Goal: Information Seeking & Learning: Check status

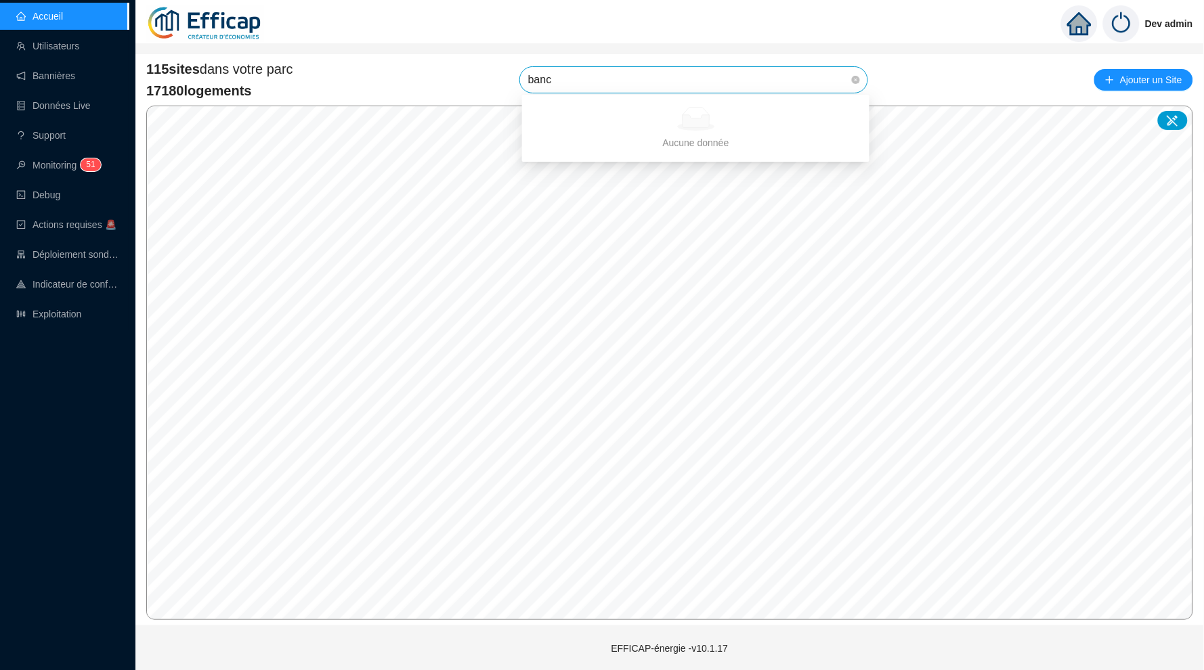
click at [709, 79] on input "banc" at bounding box center [687, 80] width 319 height 26
type input "ban"
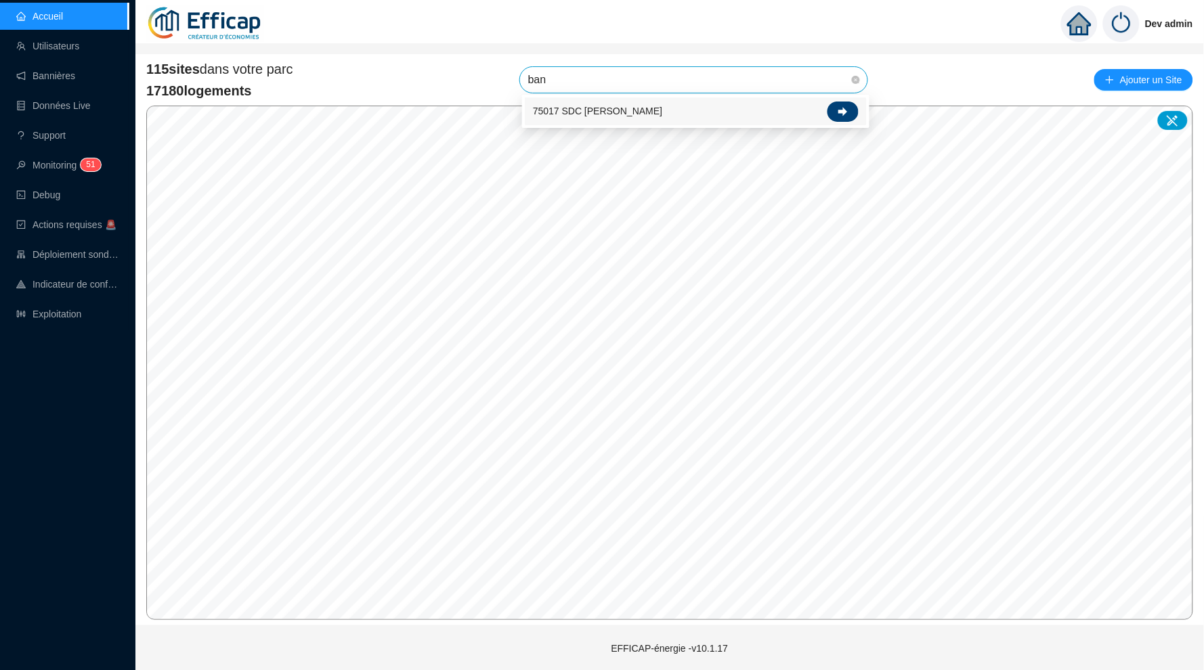
click at [838, 104] on div at bounding box center [843, 112] width 31 height 20
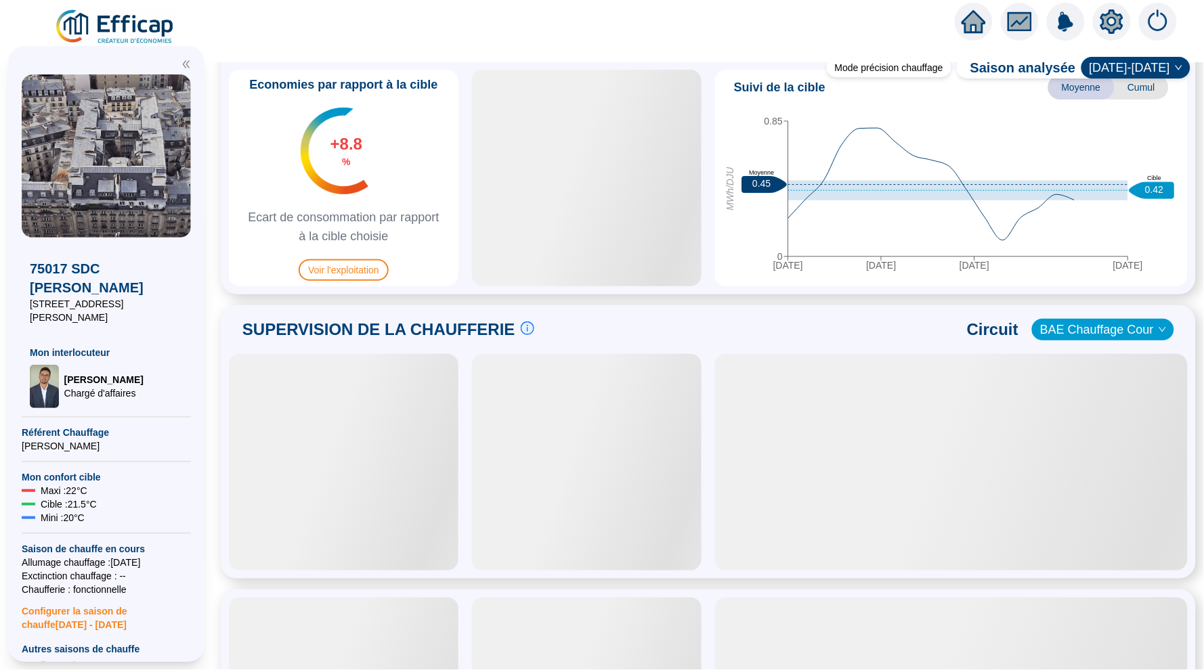
scroll to position [728, 0]
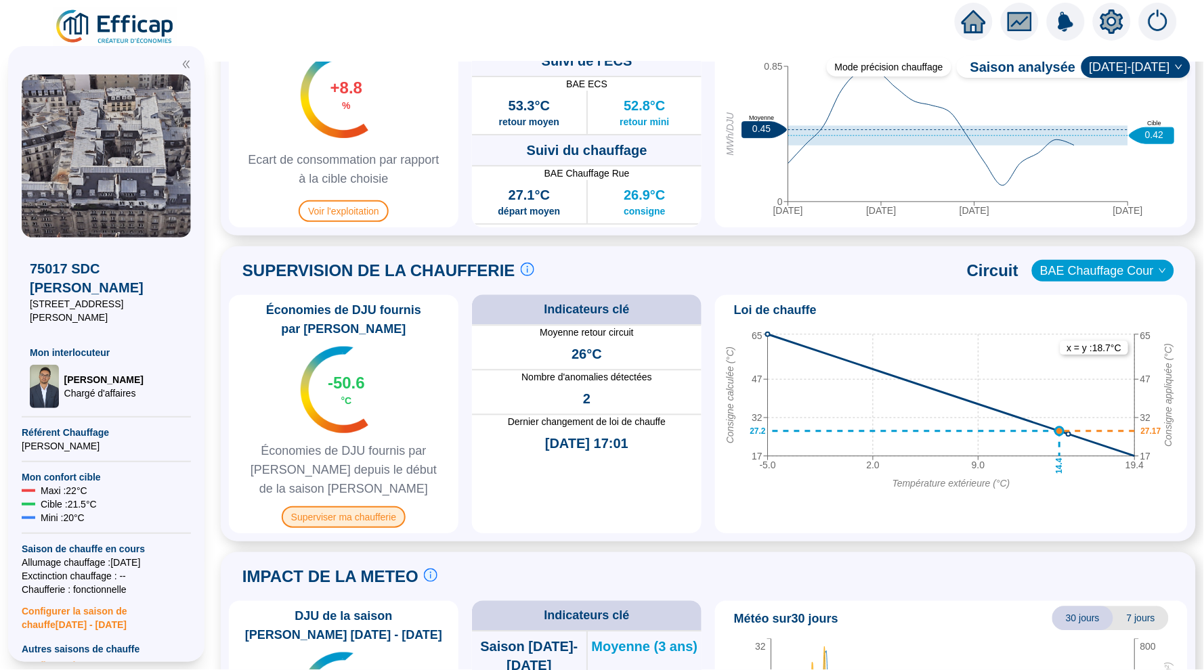
click at [371, 519] on span "Superviser ma chaufferie" at bounding box center [344, 518] width 124 height 22
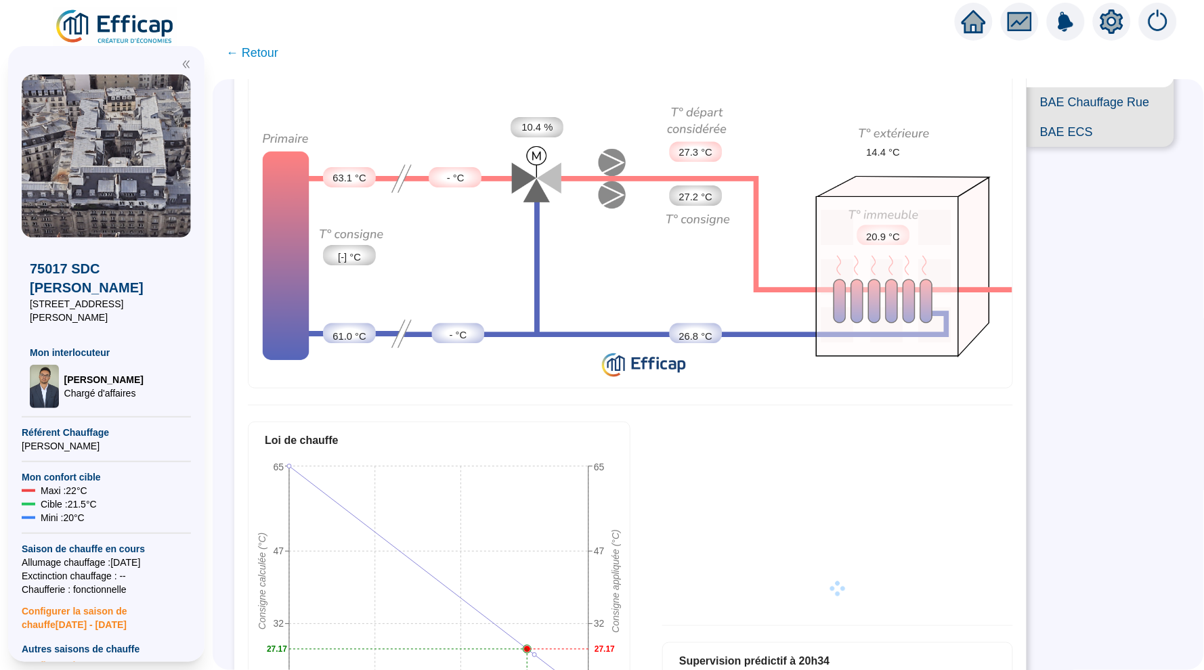
scroll to position [51, 0]
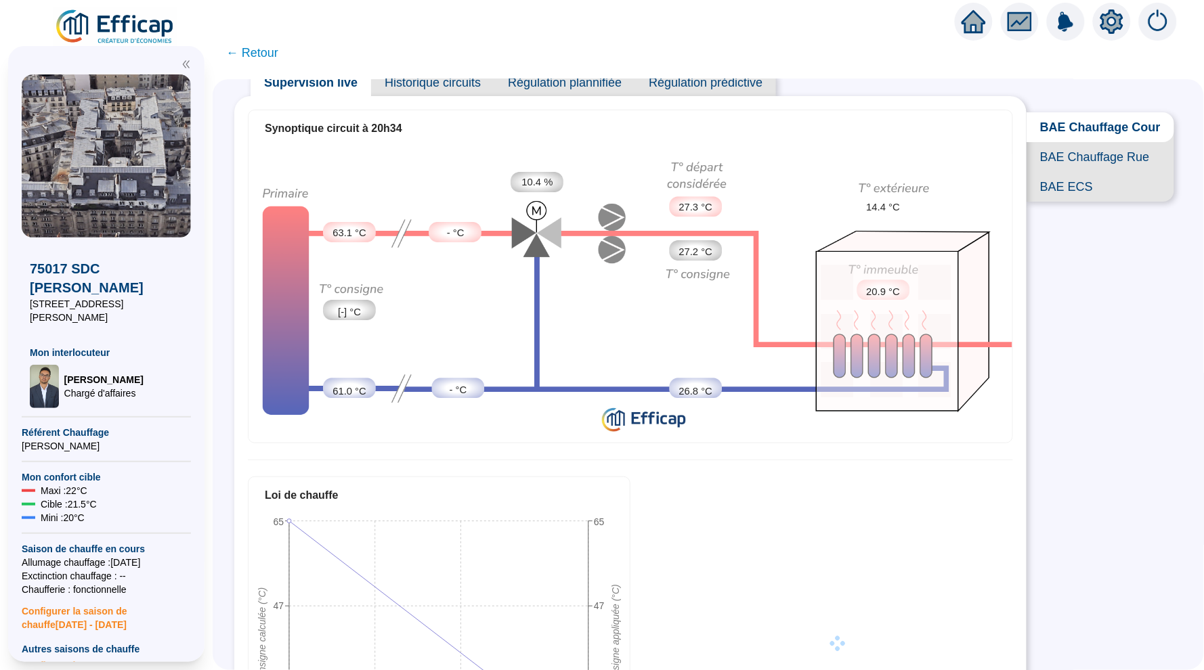
click at [1073, 152] on span "BAE Chauffage Rue" at bounding box center [1101, 157] width 148 height 30
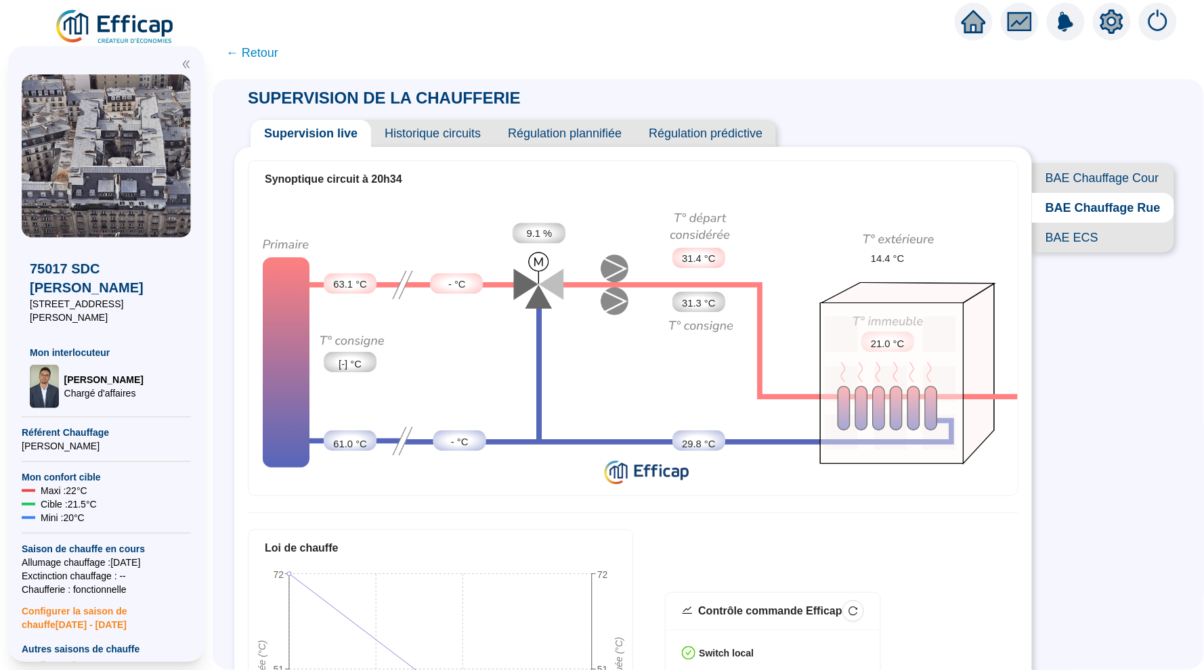
click at [471, 123] on span "Historique circuits" at bounding box center [432, 133] width 123 height 27
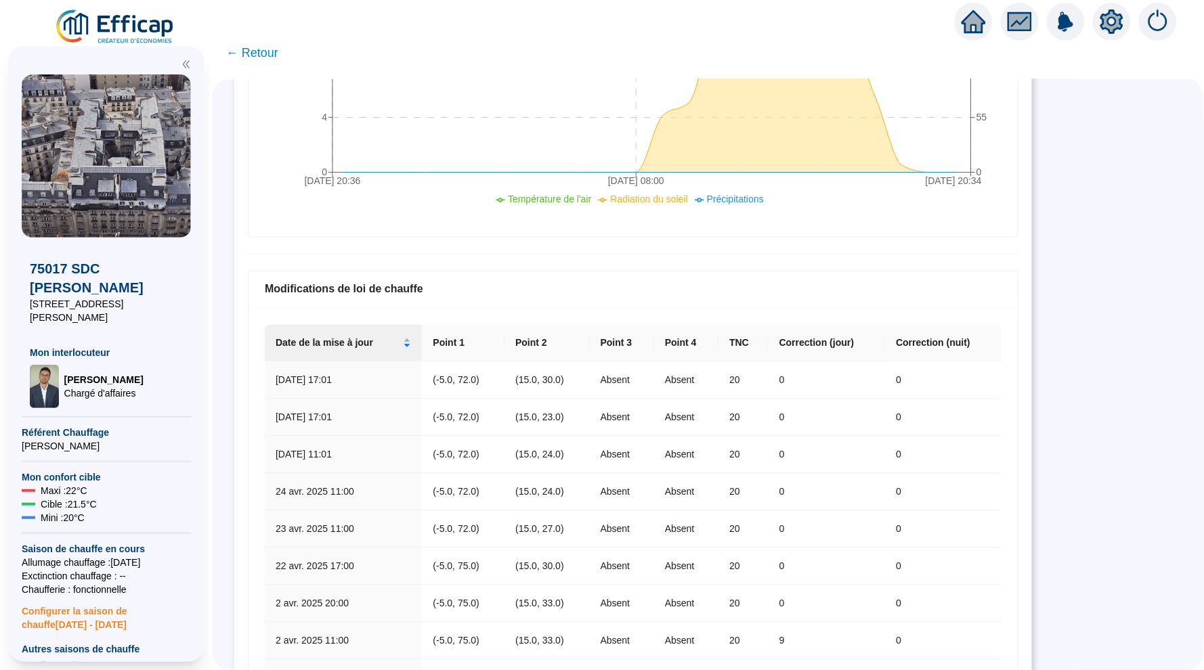
scroll to position [660, 0]
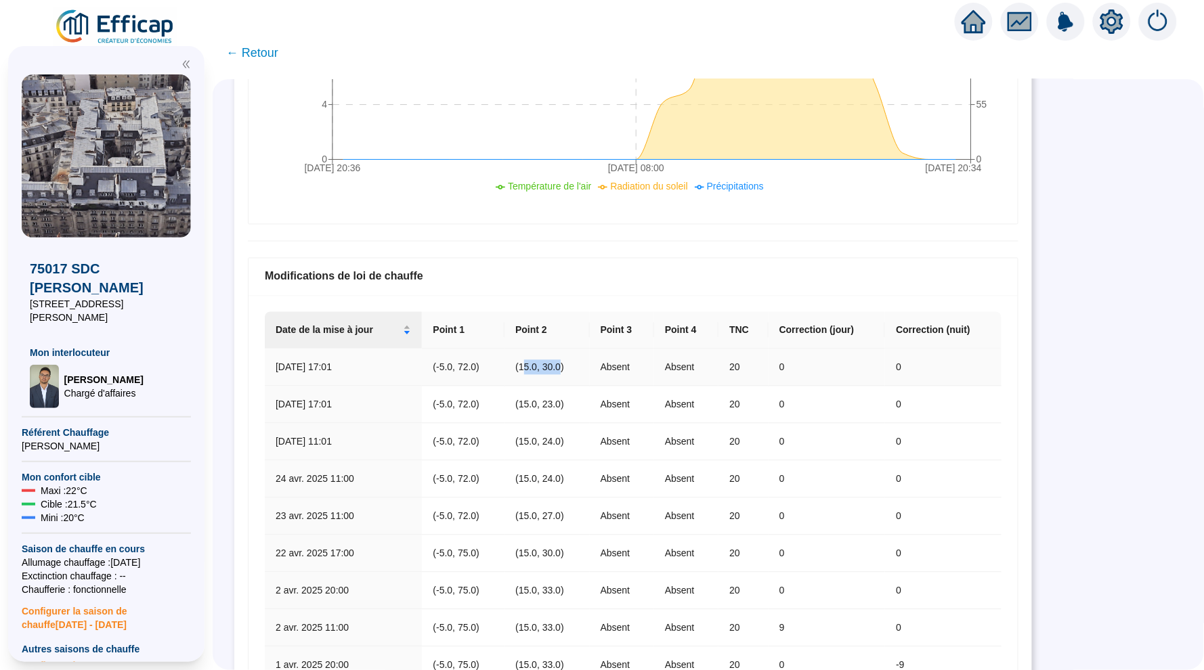
drag, startPoint x: 561, startPoint y: 368, endPoint x: 522, endPoint y: 368, distance: 38.6
click at [522, 368] on td "(15.0, 30.0)" at bounding box center [547, 367] width 85 height 37
click at [603, 406] on td "Absent" at bounding box center [622, 405] width 64 height 37
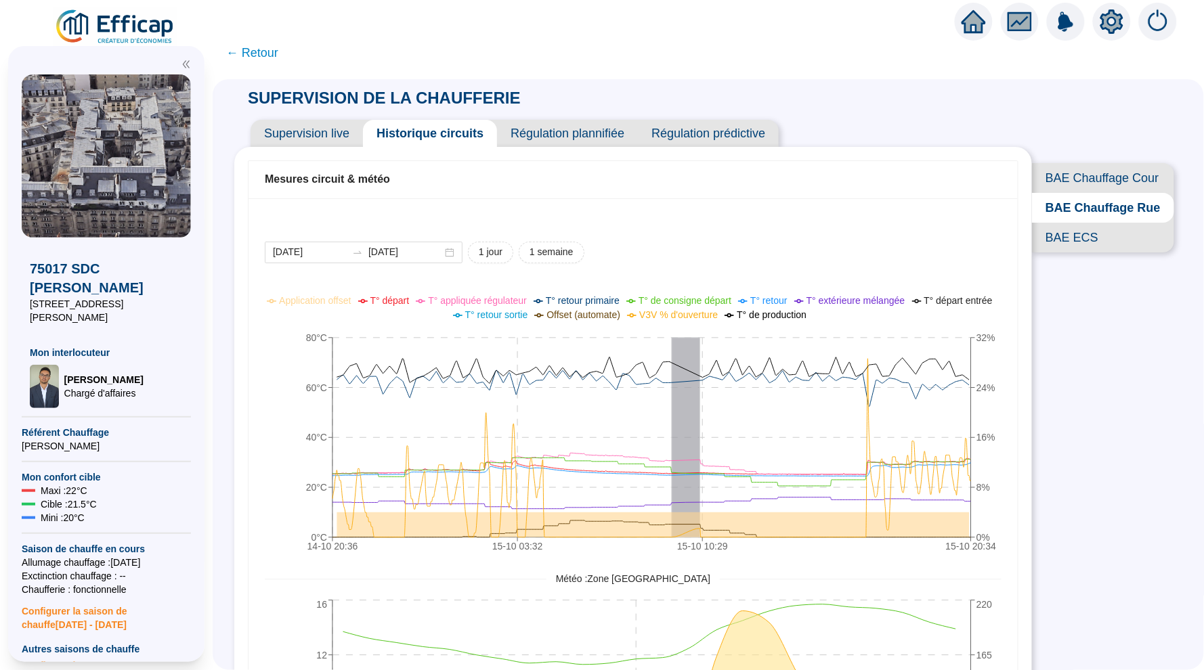
scroll to position [0, 0]
click at [1069, 177] on span "BAE Chauffage Cour" at bounding box center [1103, 178] width 142 height 30
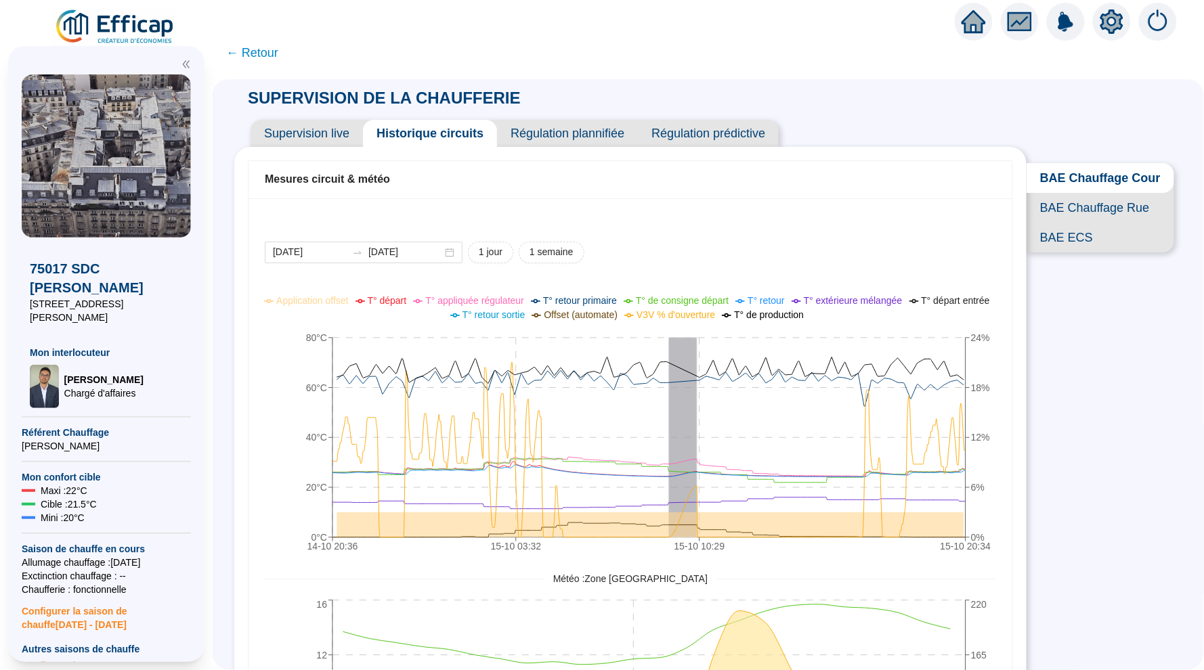
click at [1069, 211] on span "BAE Chauffage Rue" at bounding box center [1101, 208] width 148 height 30
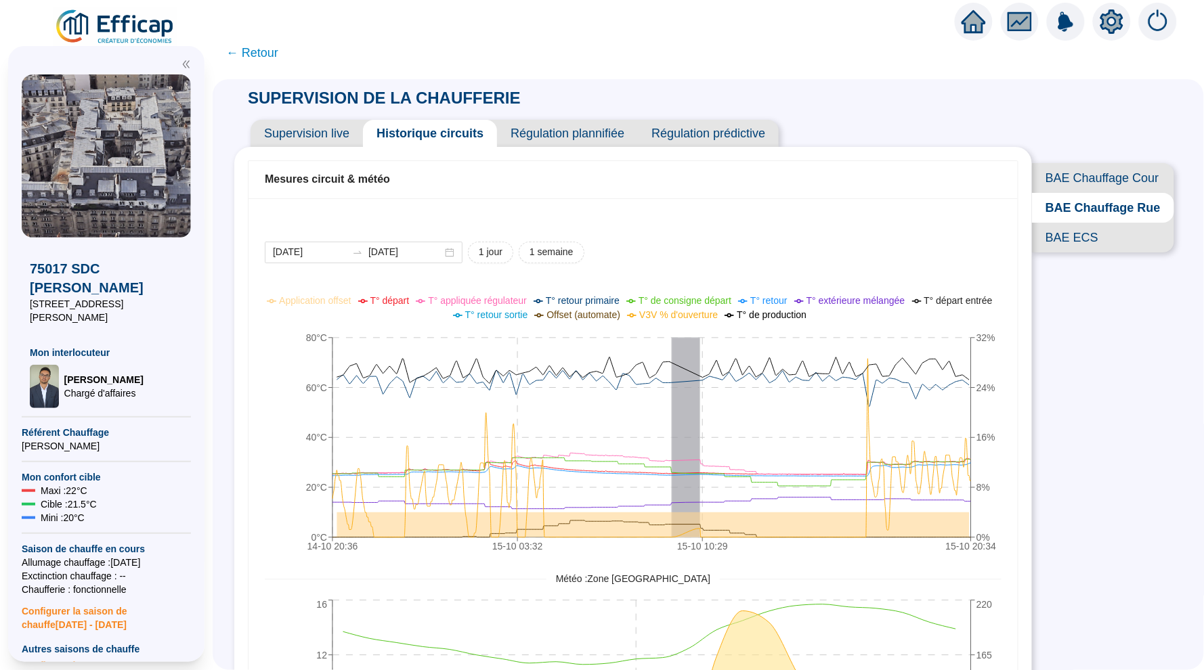
click at [969, 22] on icon "home" at bounding box center [974, 21] width 24 height 19
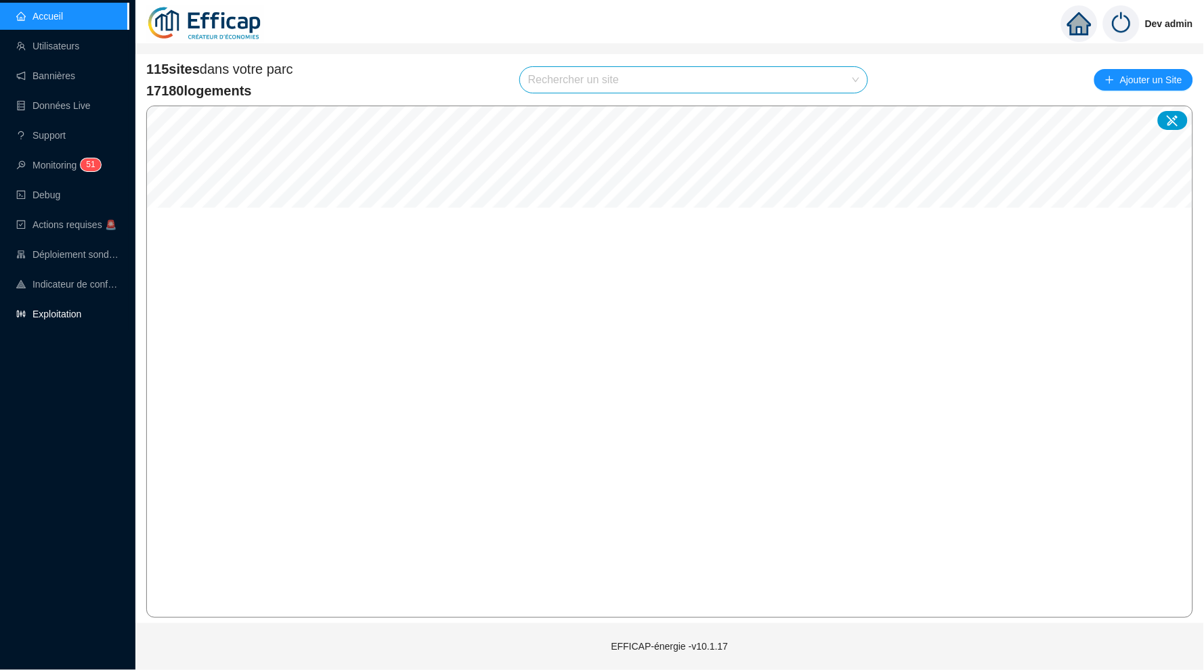
click at [81, 311] on link "Exploitation" at bounding box center [48, 314] width 65 height 11
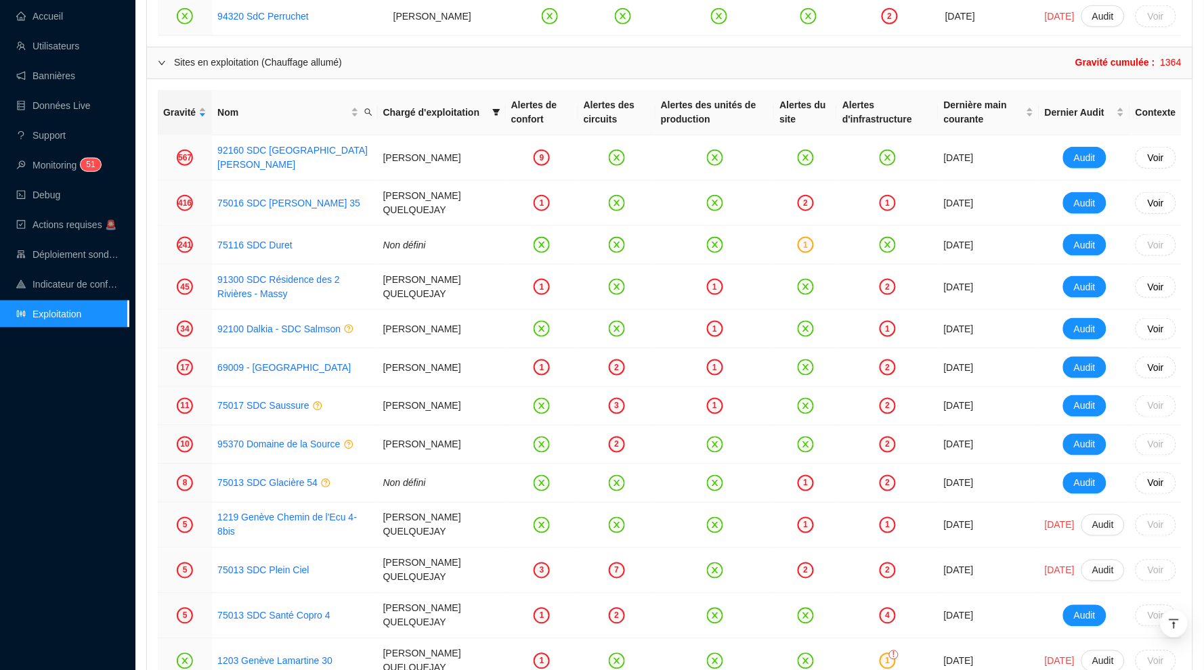
scroll to position [1785, 0]
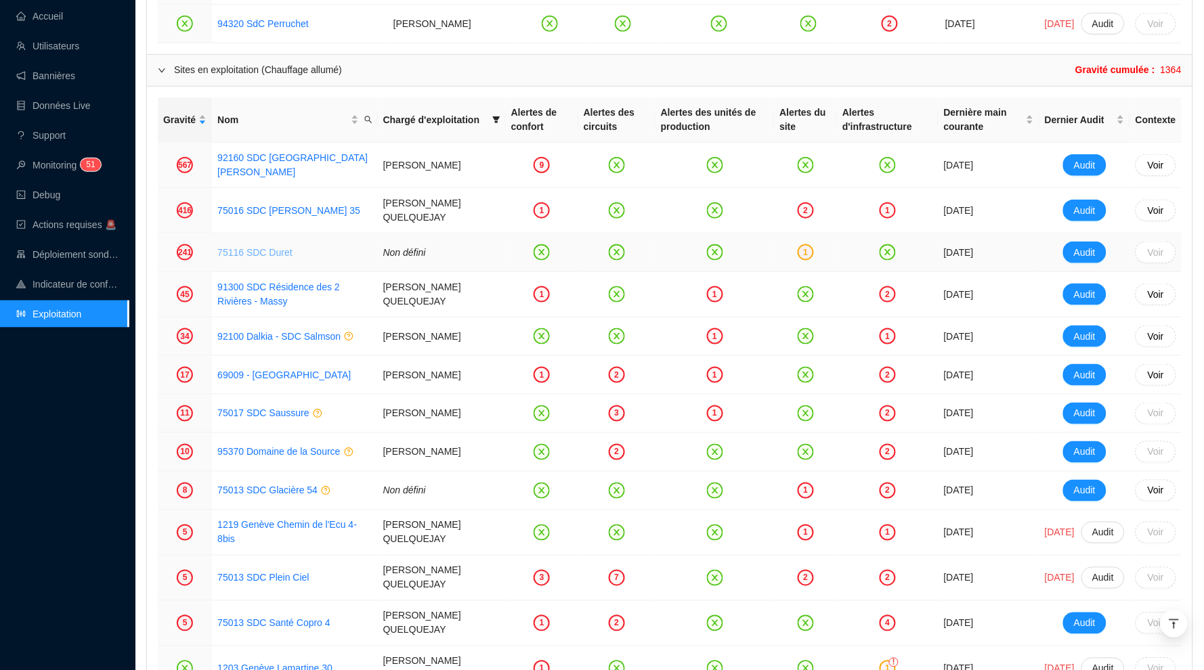
click at [261, 247] on link "75116 SDC Duret" at bounding box center [254, 252] width 75 height 11
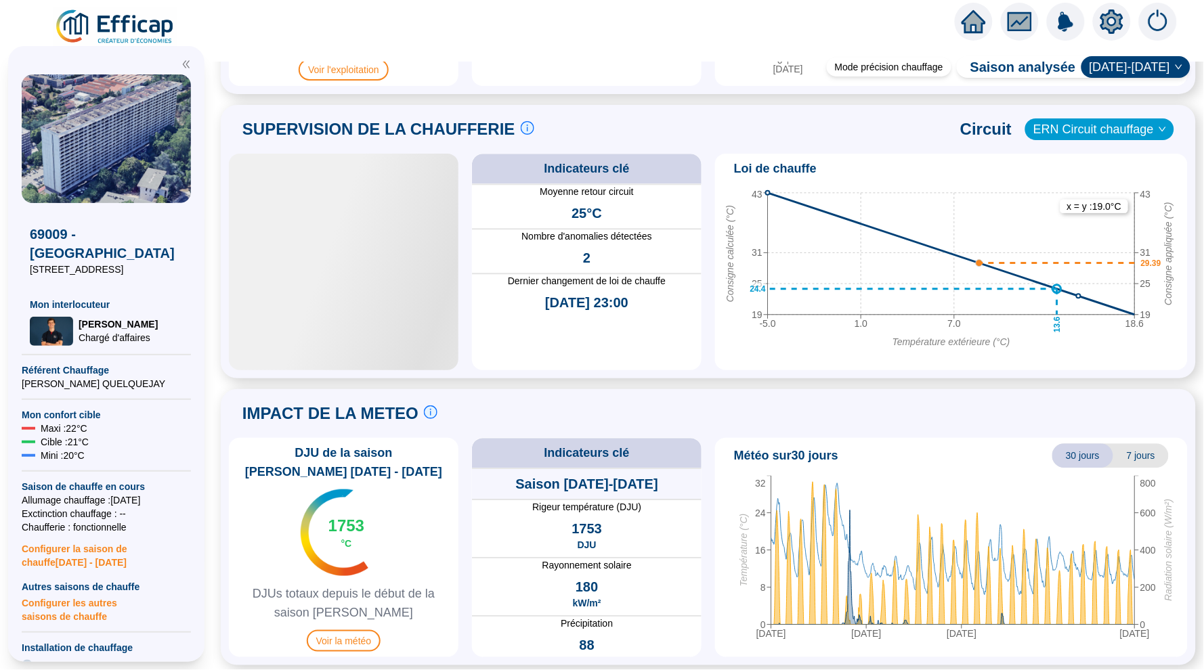
scroll to position [874, 0]
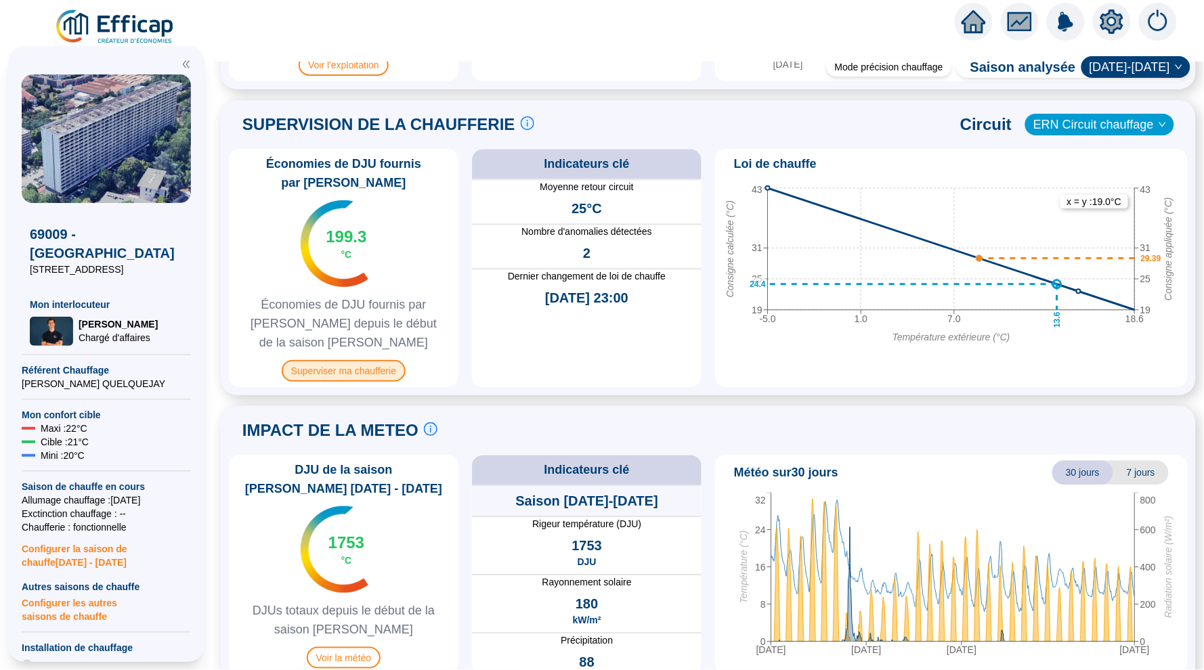
click at [321, 371] on span "Superviser ma chaufferie" at bounding box center [344, 371] width 124 height 22
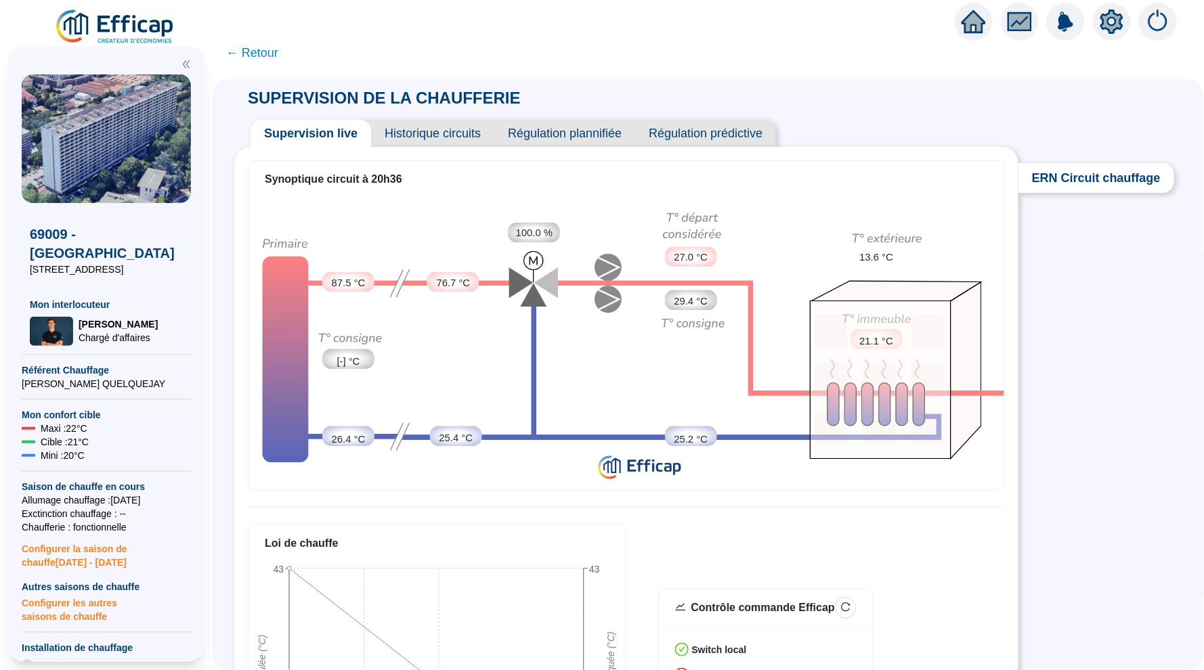
click at [423, 134] on span "Historique circuits" at bounding box center [432, 133] width 123 height 27
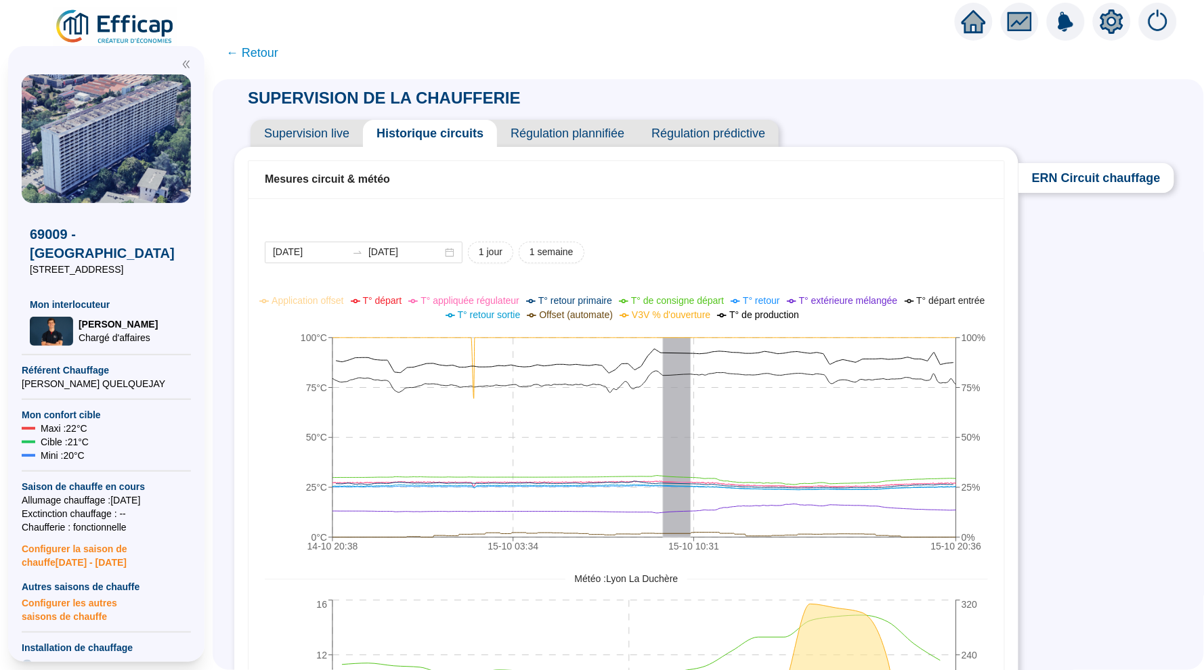
click at [423, 134] on span "Historique circuits" at bounding box center [430, 133] width 134 height 27
click at [245, 56] on span "← Retour" at bounding box center [252, 52] width 52 height 19
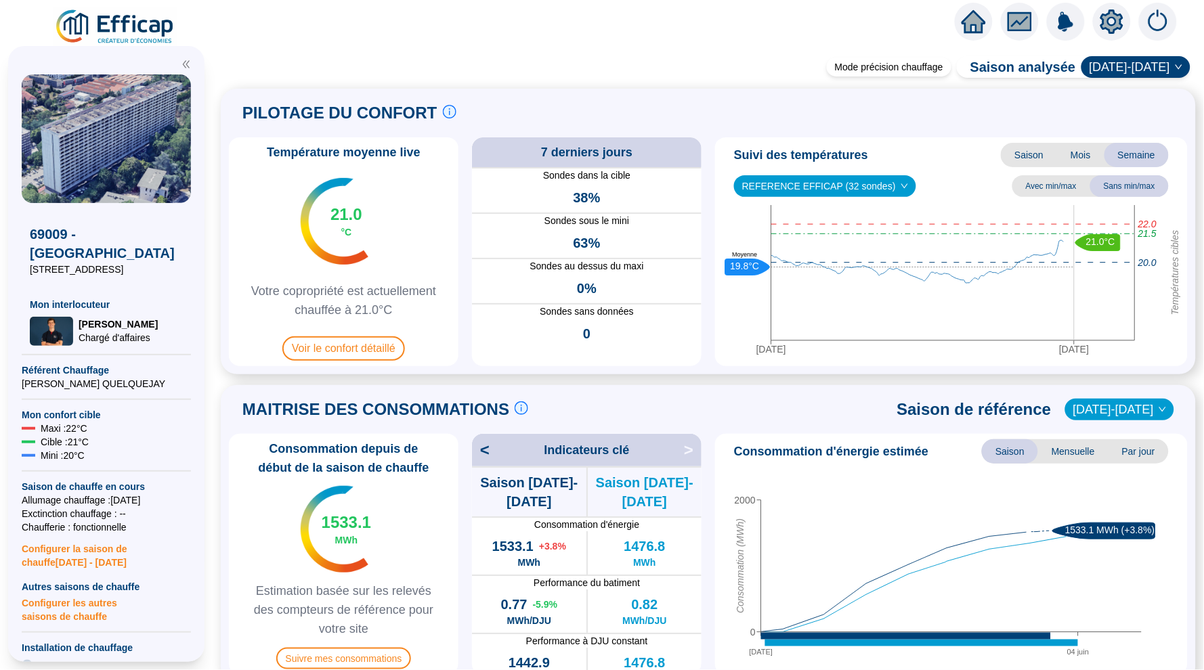
click at [968, 26] on icon "home" at bounding box center [974, 21] width 24 height 19
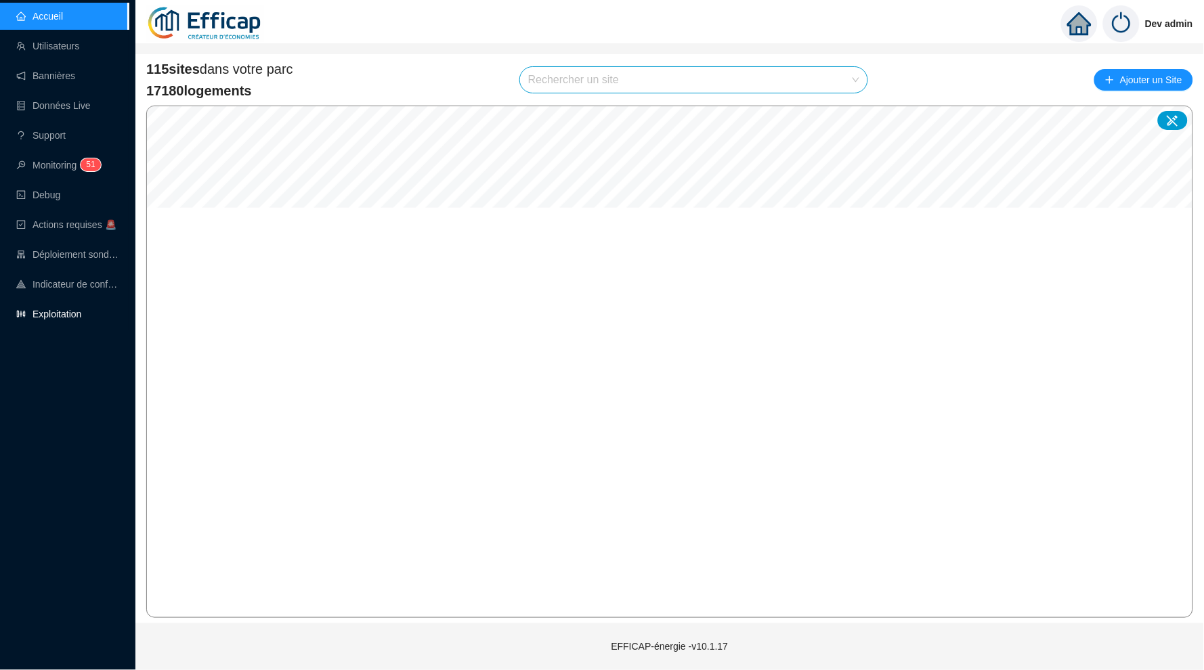
click at [60, 309] on link "Exploitation" at bounding box center [48, 314] width 65 height 11
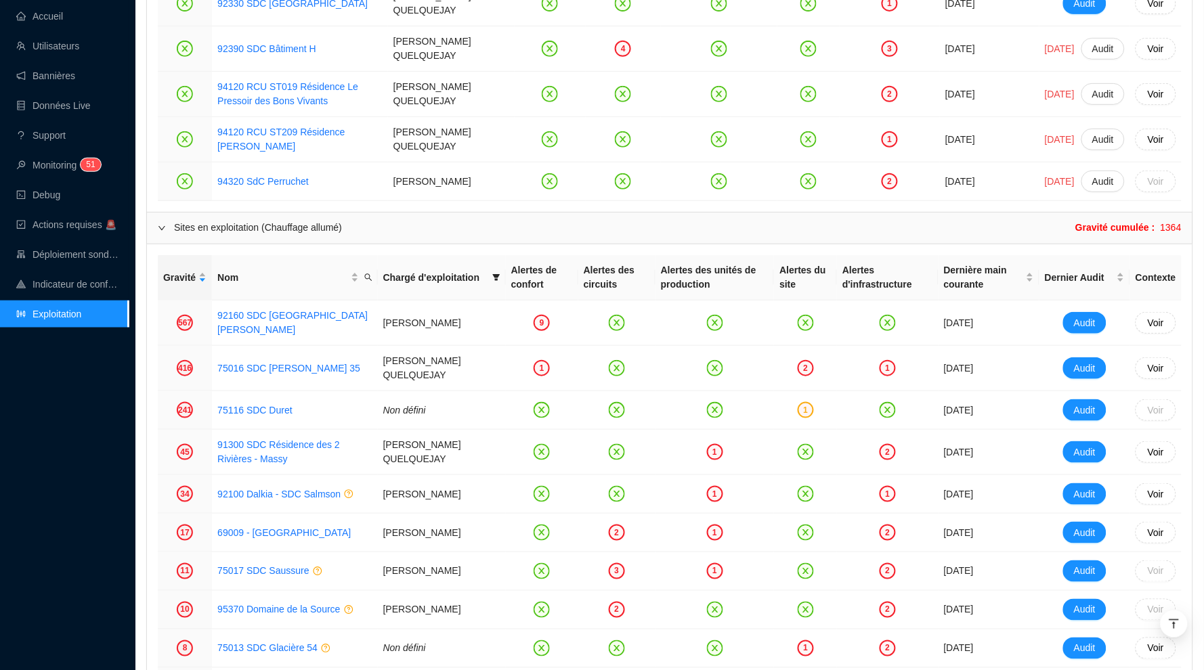
scroll to position [1651, 0]
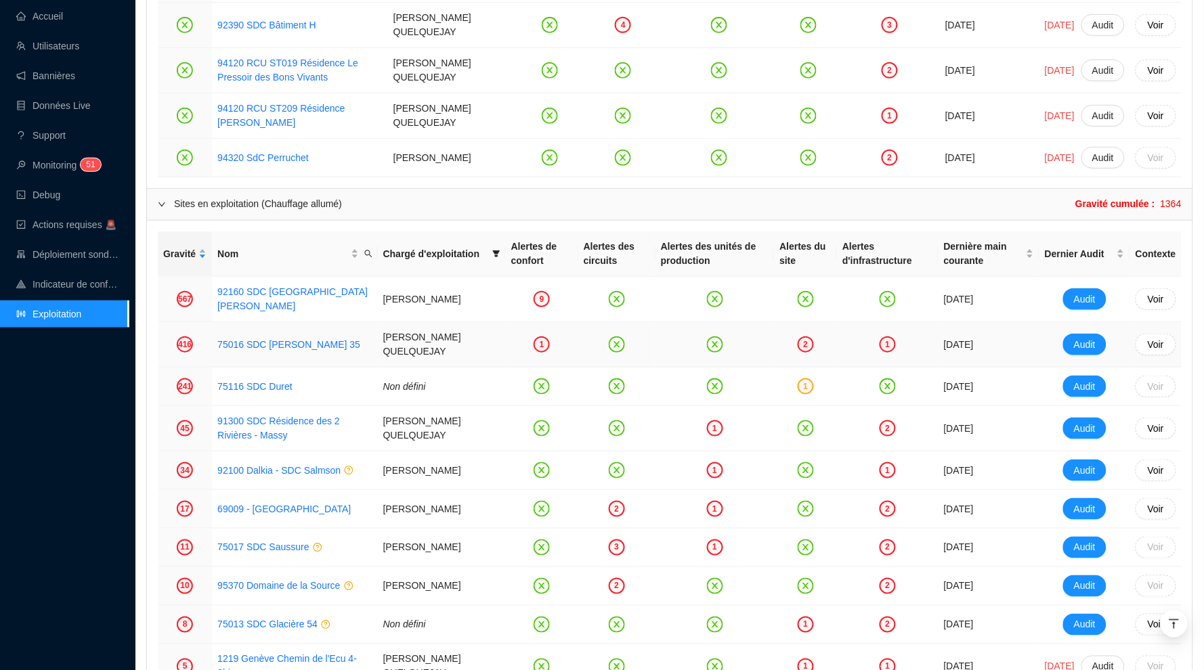
click at [279, 322] on td "75016 SDC [PERSON_NAME] 35" at bounding box center [294, 344] width 165 height 45
click at [279, 338] on link "75016 SDC [PERSON_NAME] 35" at bounding box center [288, 345] width 143 height 14
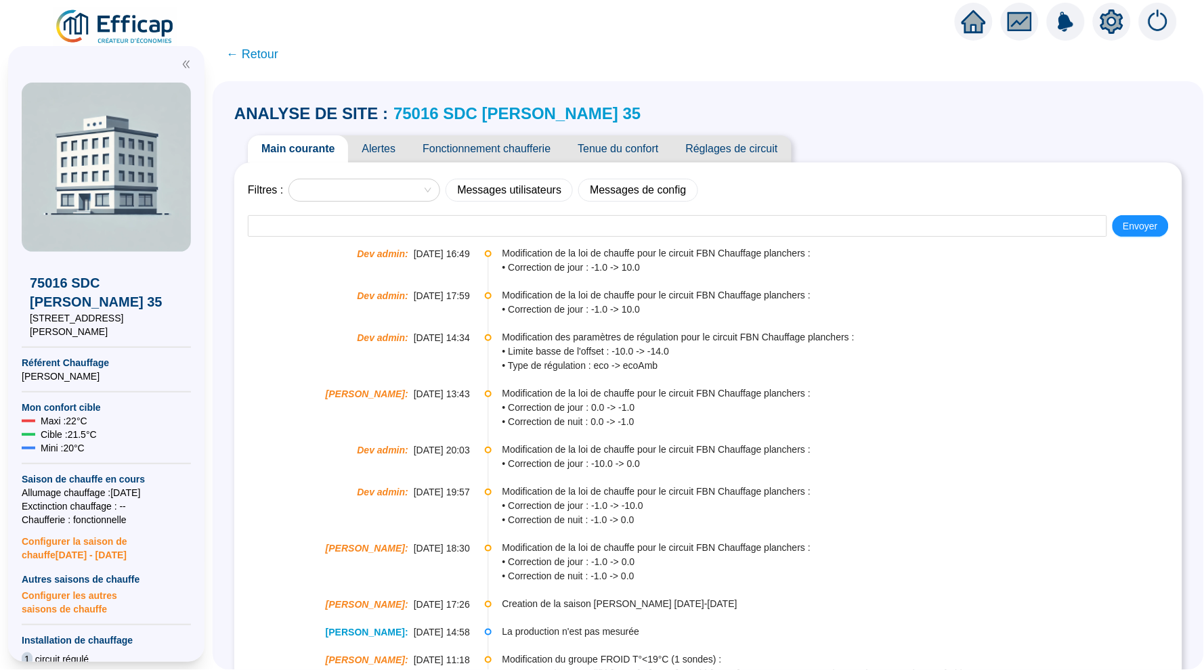
click at [628, 148] on span "Tenue du confort" at bounding box center [618, 148] width 108 height 27
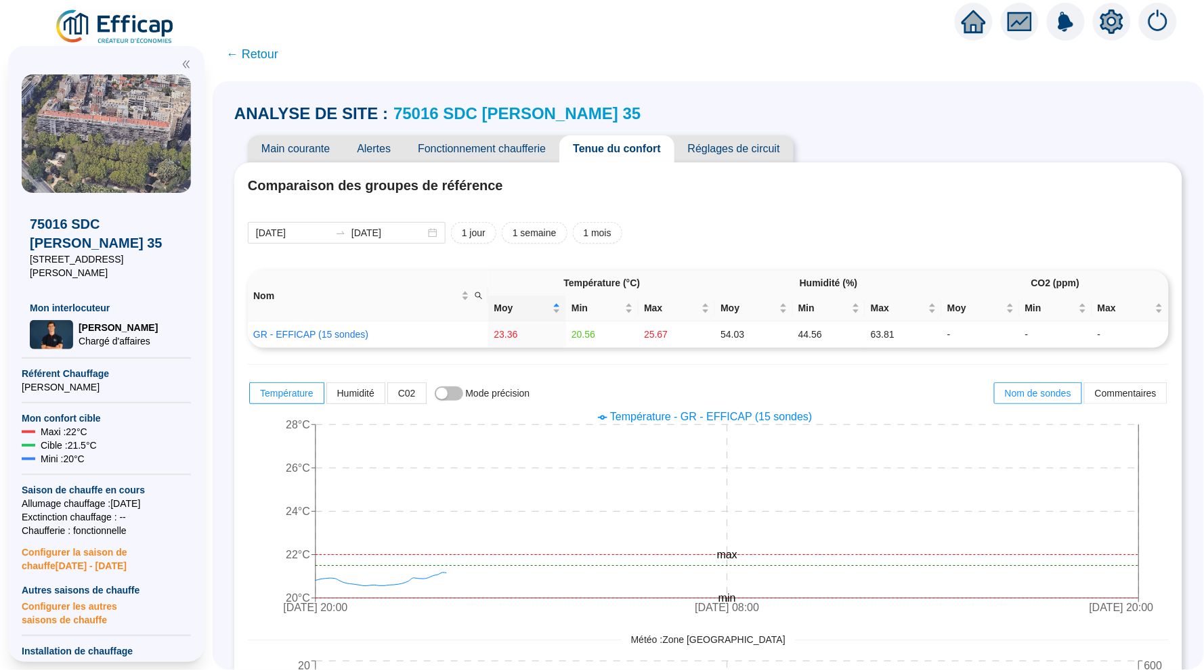
click at [481, 144] on span "Fonctionnement chaufferie" at bounding box center [481, 148] width 155 height 27
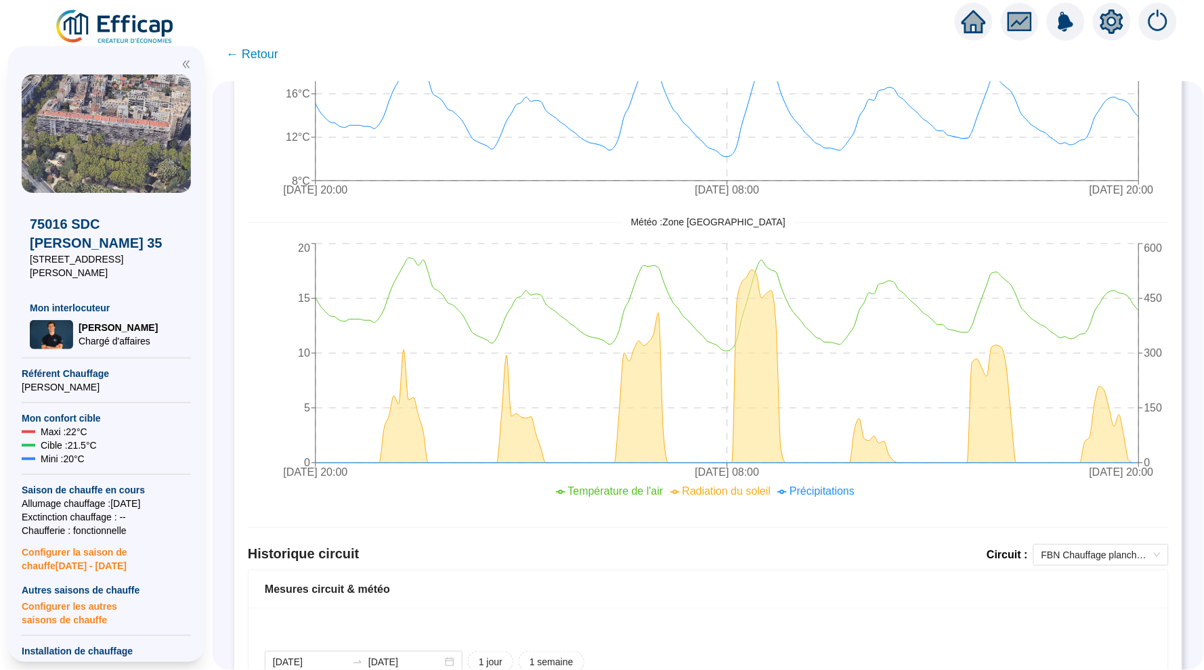
scroll to position [265, 0]
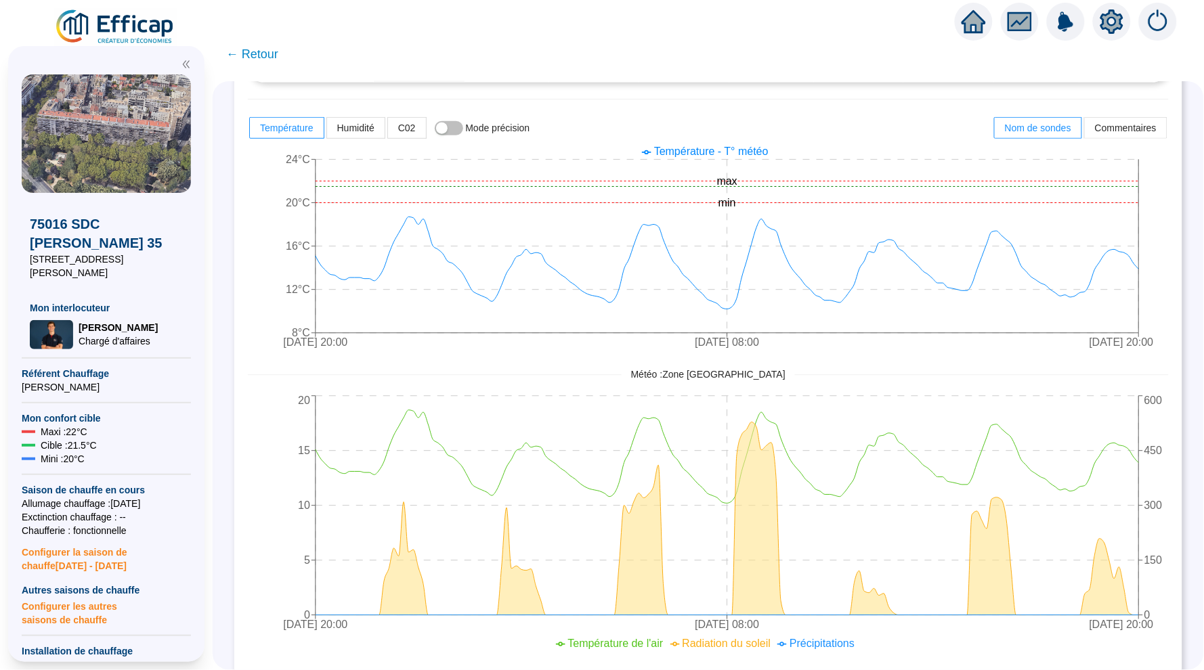
click at [259, 55] on span "← Retour" at bounding box center [252, 54] width 52 height 19
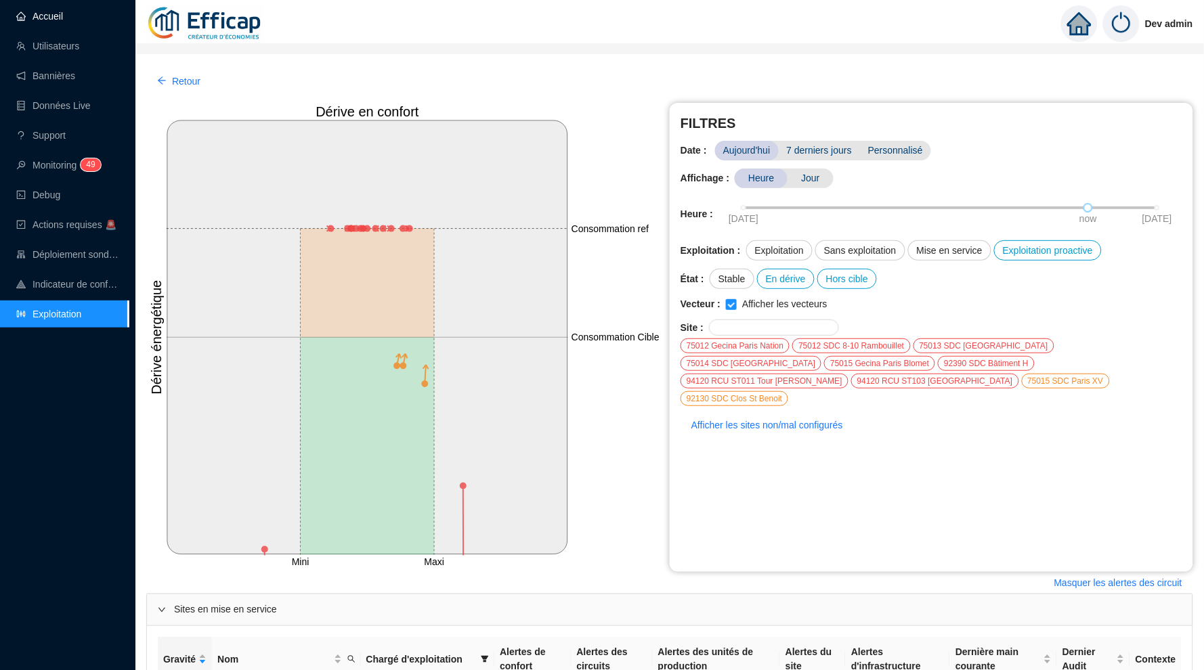
click at [63, 14] on link "Accueil" at bounding box center [39, 16] width 47 height 11
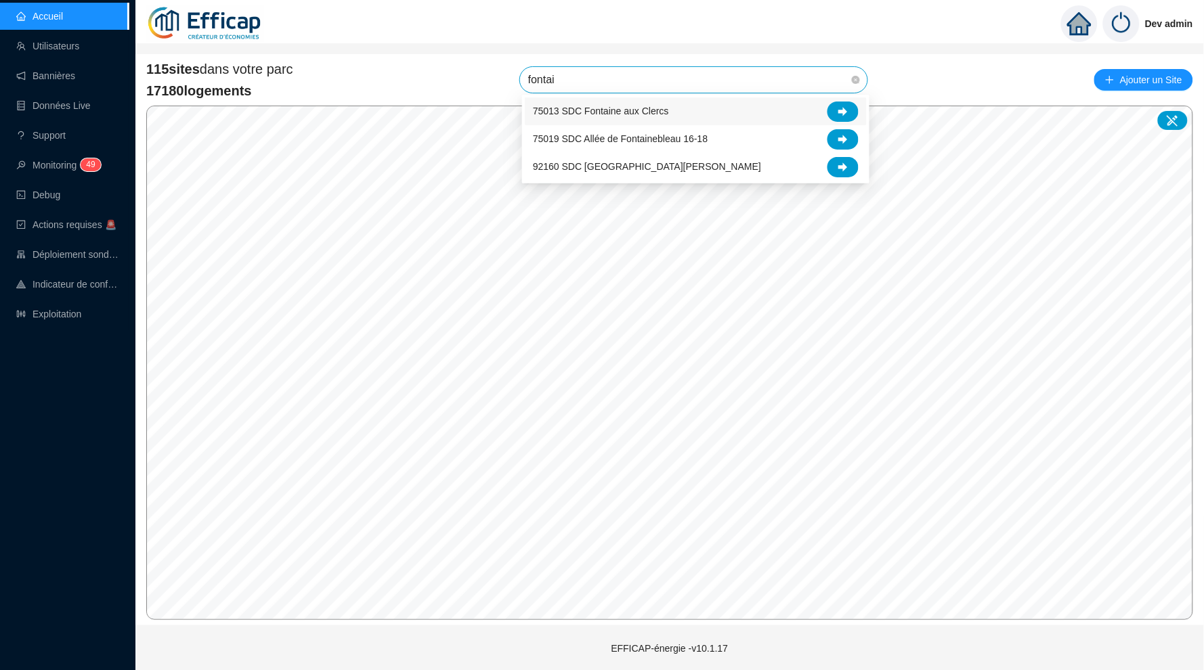
type input "fontaine"
drag, startPoint x: 648, startPoint y: 85, endPoint x: 846, endPoint y: 165, distance: 214.2
click at [846, 165] on icon at bounding box center [842, 167] width 9 height 9
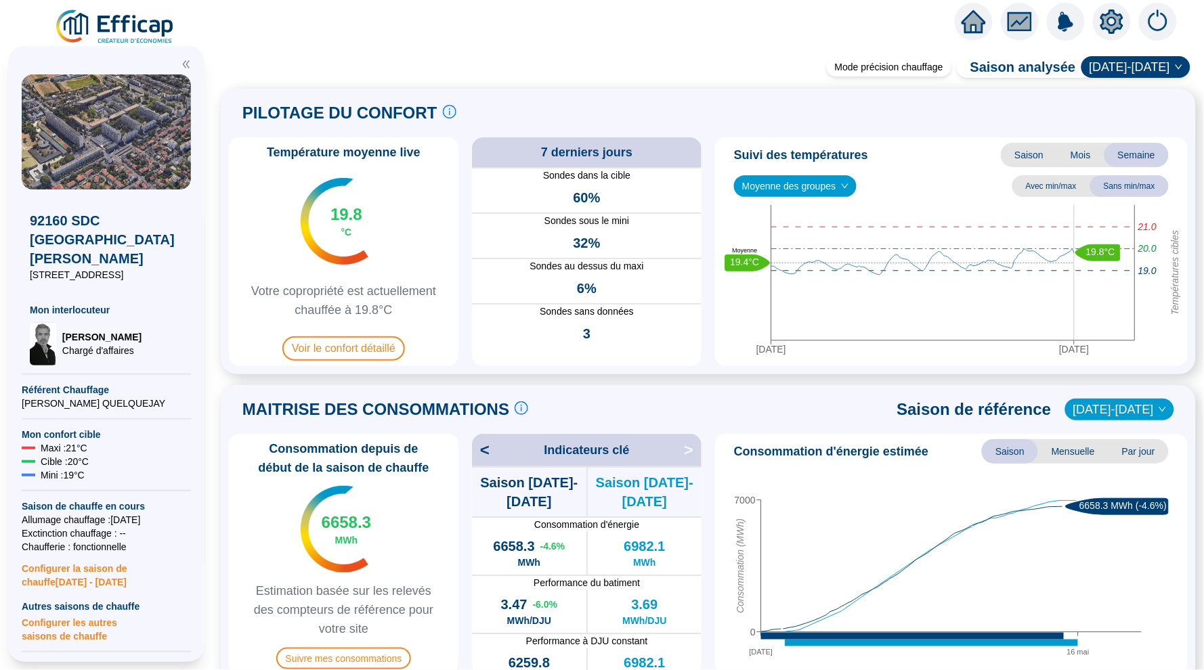
click at [798, 192] on span "Moyenne des groupes" at bounding box center [795, 186] width 106 height 20
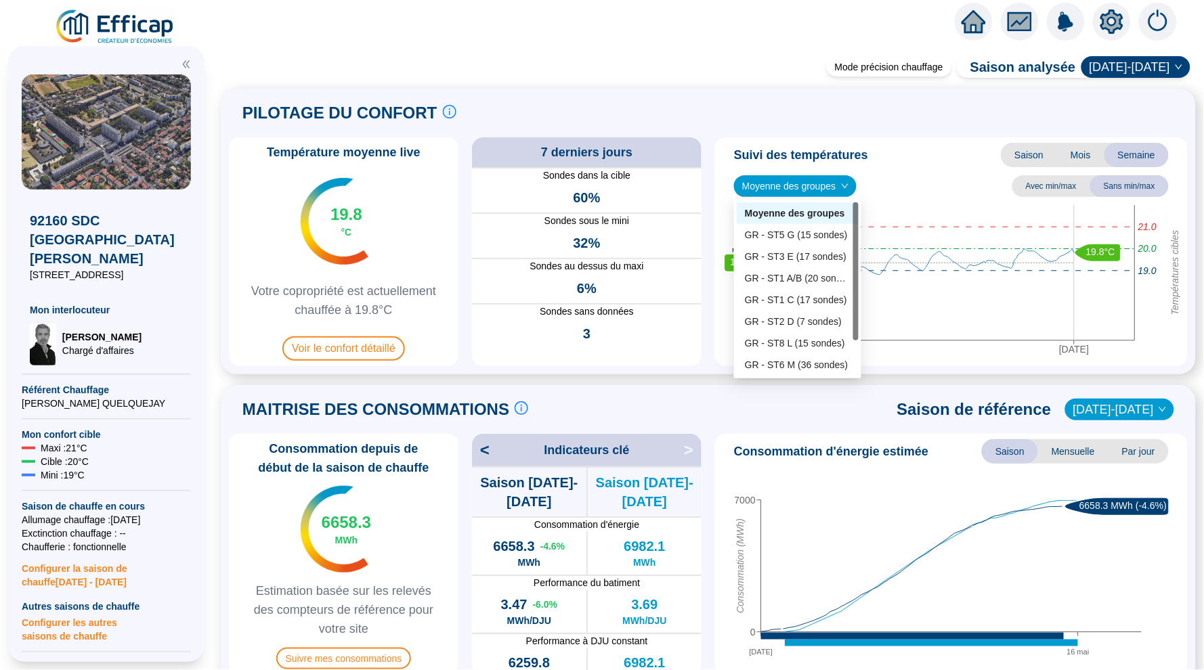
click at [959, 18] on div at bounding box center [974, 22] width 38 height 38
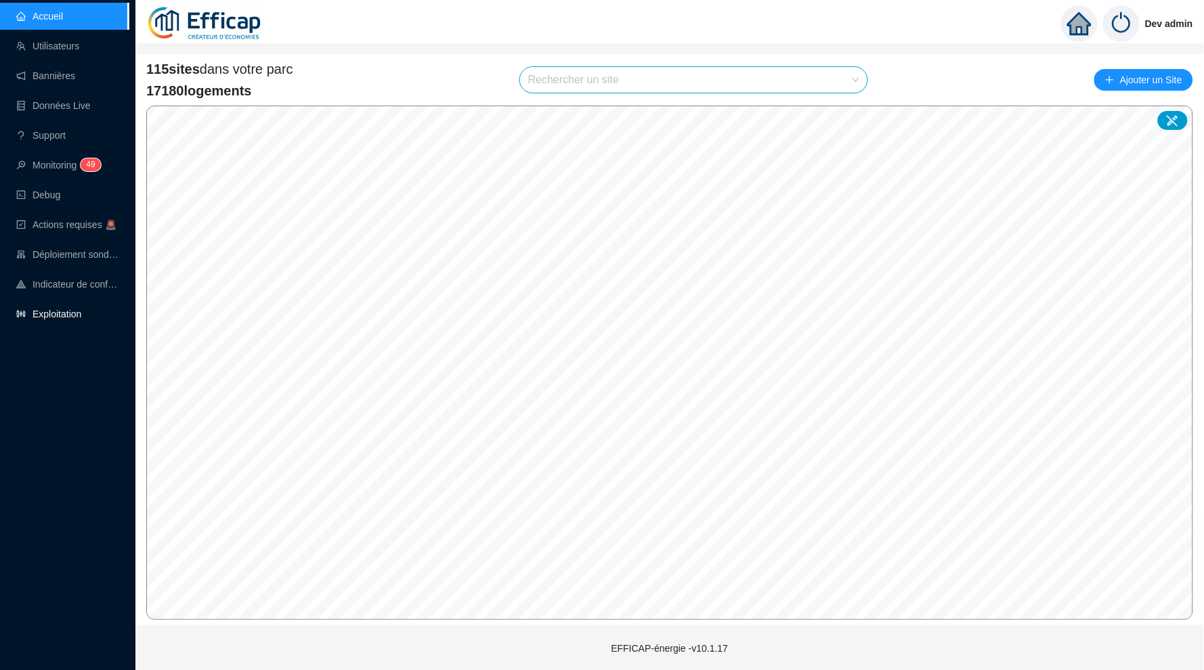
click at [50, 309] on link "Exploitation" at bounding box center [48, 314] width 65 height 11
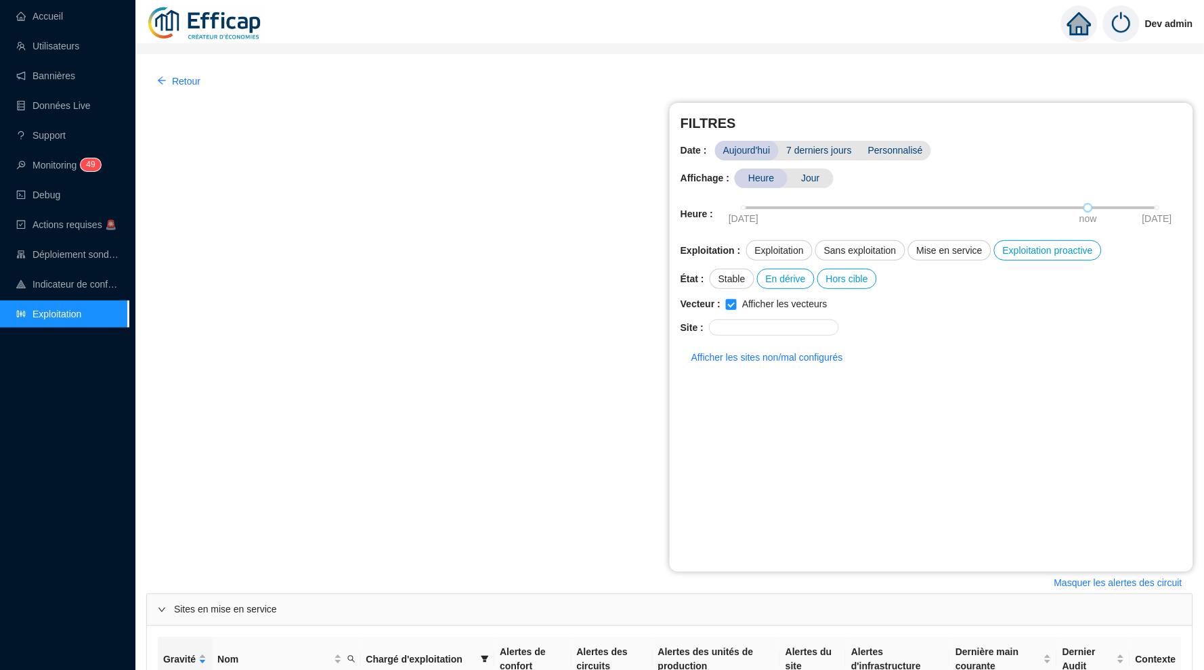
click at [78, 317] on link "Exploitation" at bounding box center [48, 314] width 65 height 11
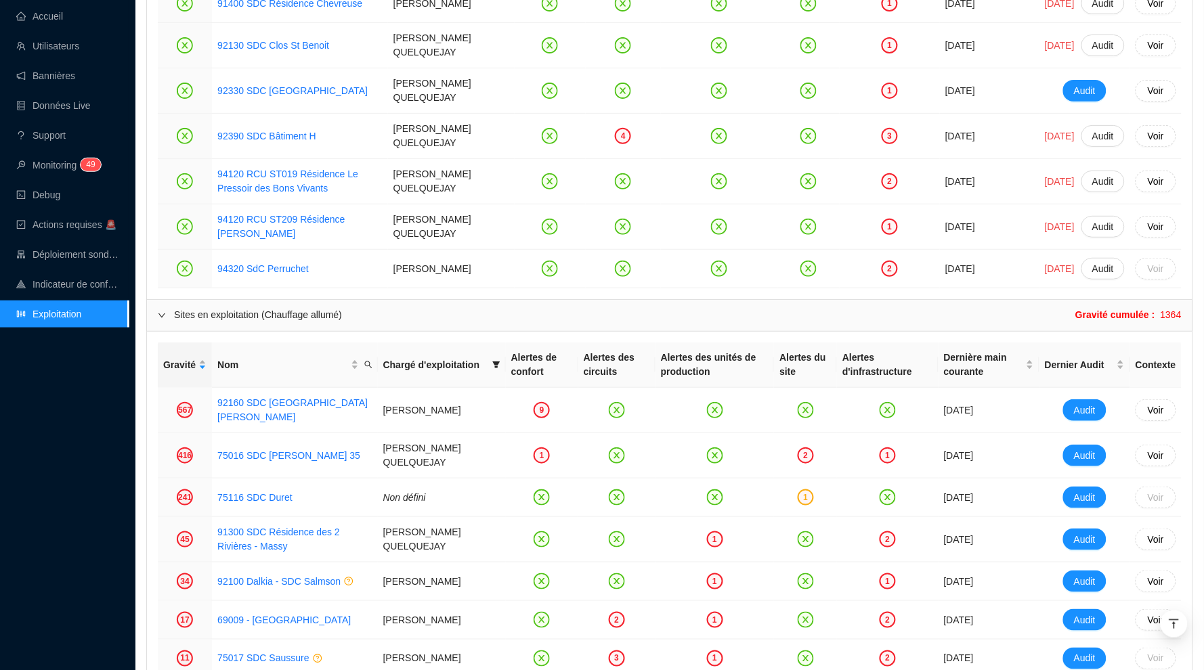
scroll to position [1576, 0]
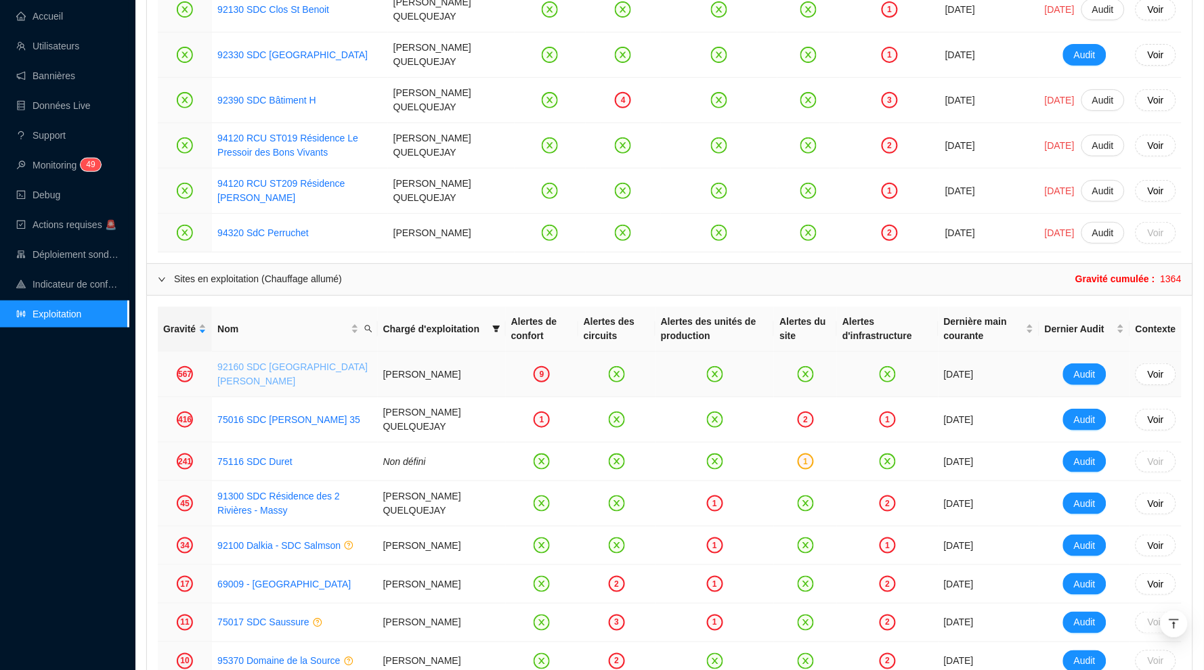
click at [299, 362] on link "92160 SDC [GEOGRAPHIC_DATA][PERSON_NAME]" at bounding box center [292, 374] width 150 height 25
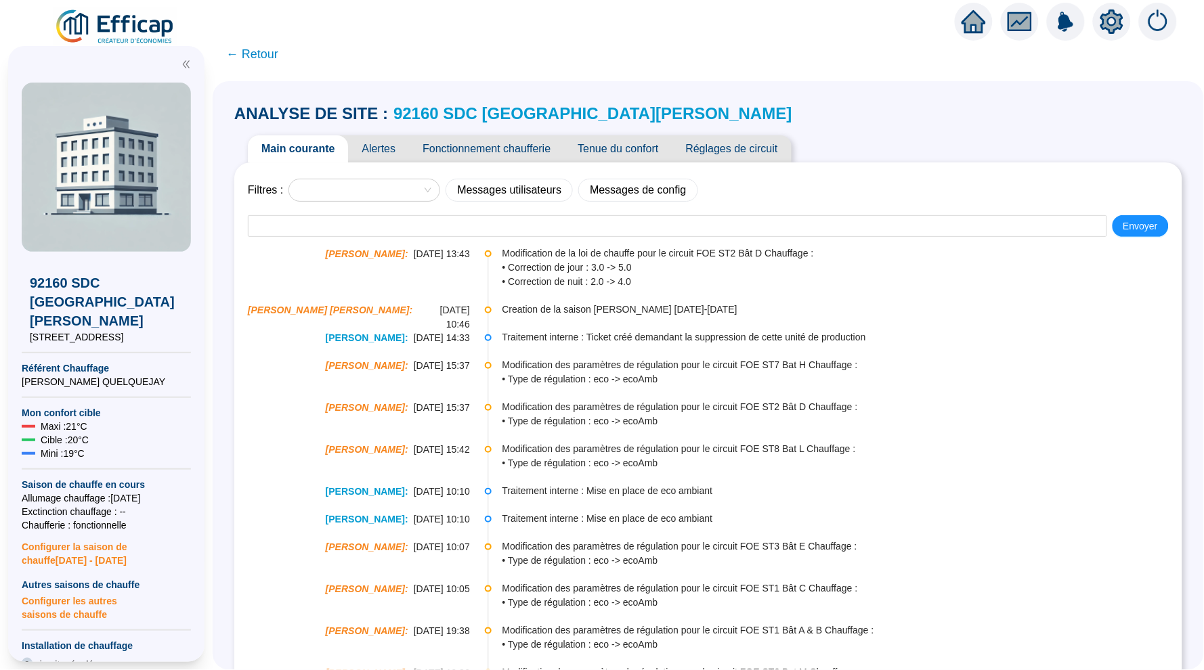
click at [628, 154] on span "Tenue du confort" at bounding box center [618, 148] width 108 height 27
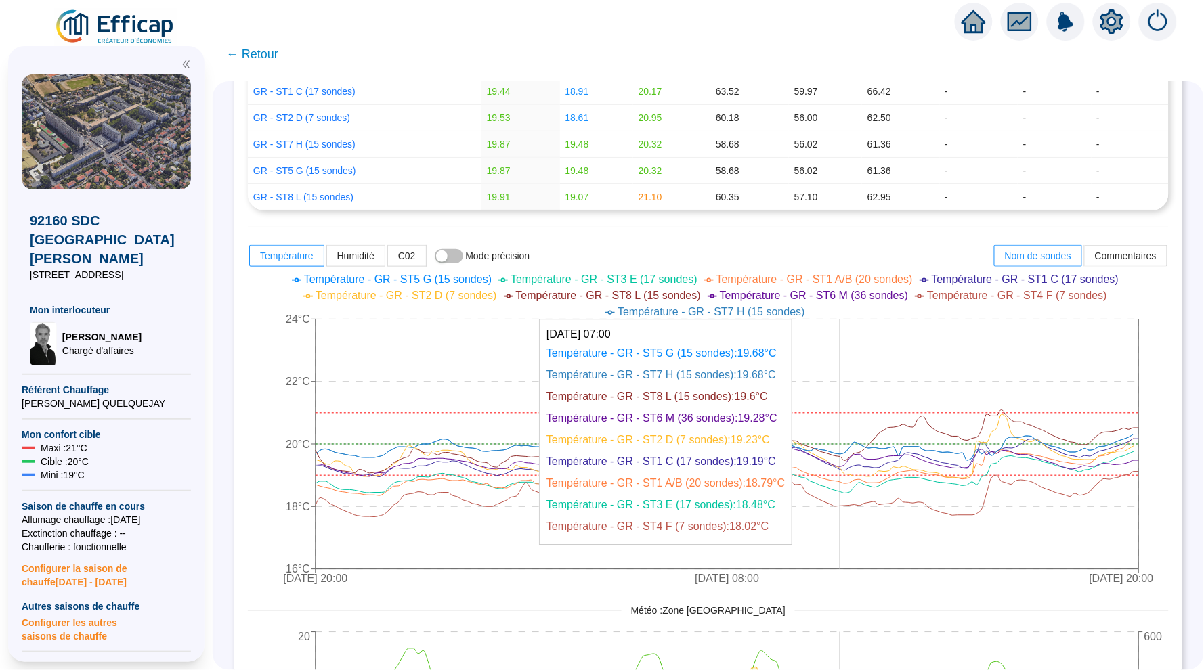
scroll to position [367, 0]
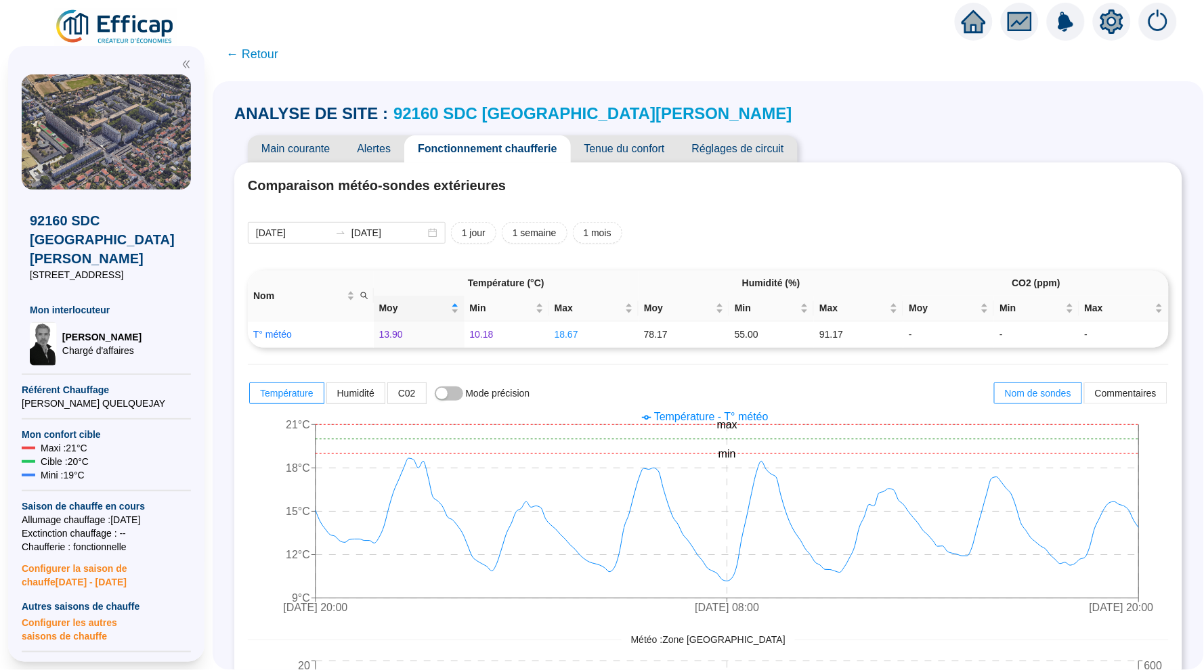
click at [255, 43] on span "← Retour" at bounding box center [708, 54] width 991 height 33
click at [255, 45] on span "← Retour" at bounding box center [252, 54] width 52 height 19
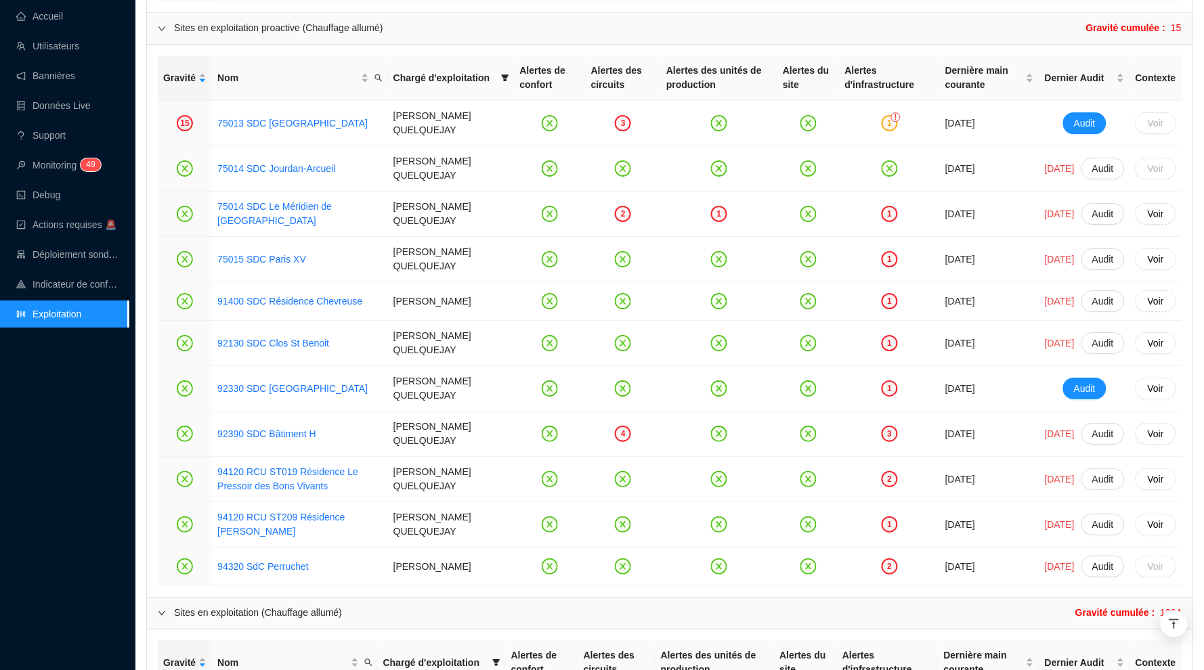
scroll to position [1244, 0]
click at [293, 559] on link "94320 SdC Perruchet" at bounding box center [262, 564] width 91 height 11
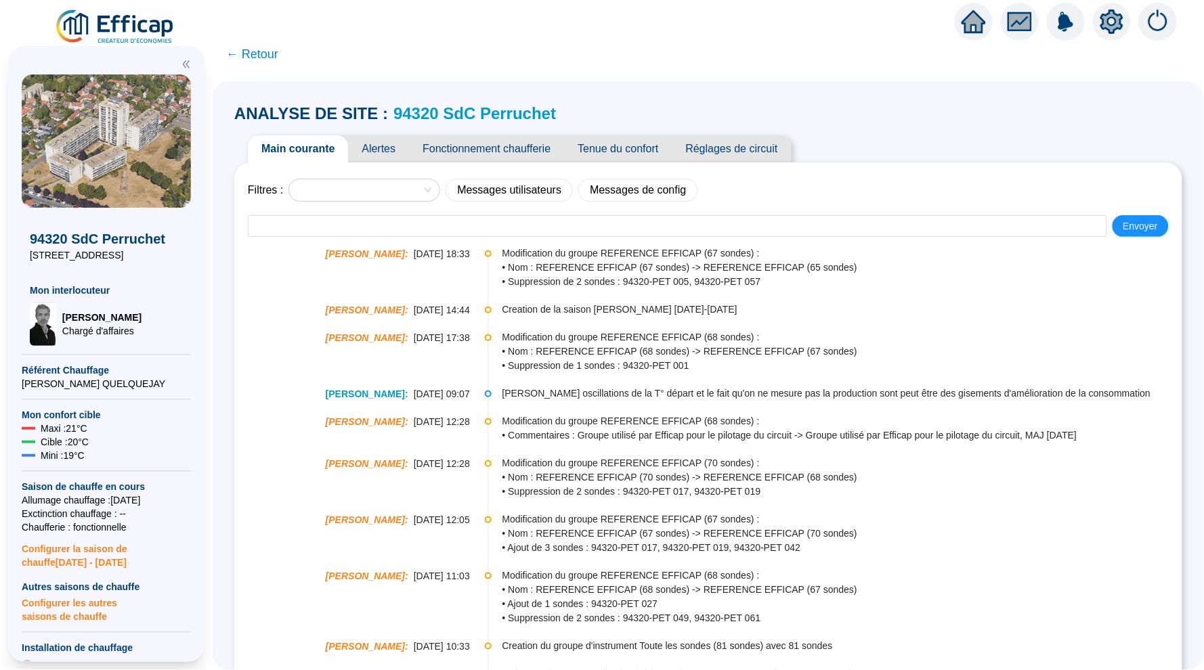
click at [616, 148] on span "Tenue du confort" at bounding box center [618, 148] width 108 height 27
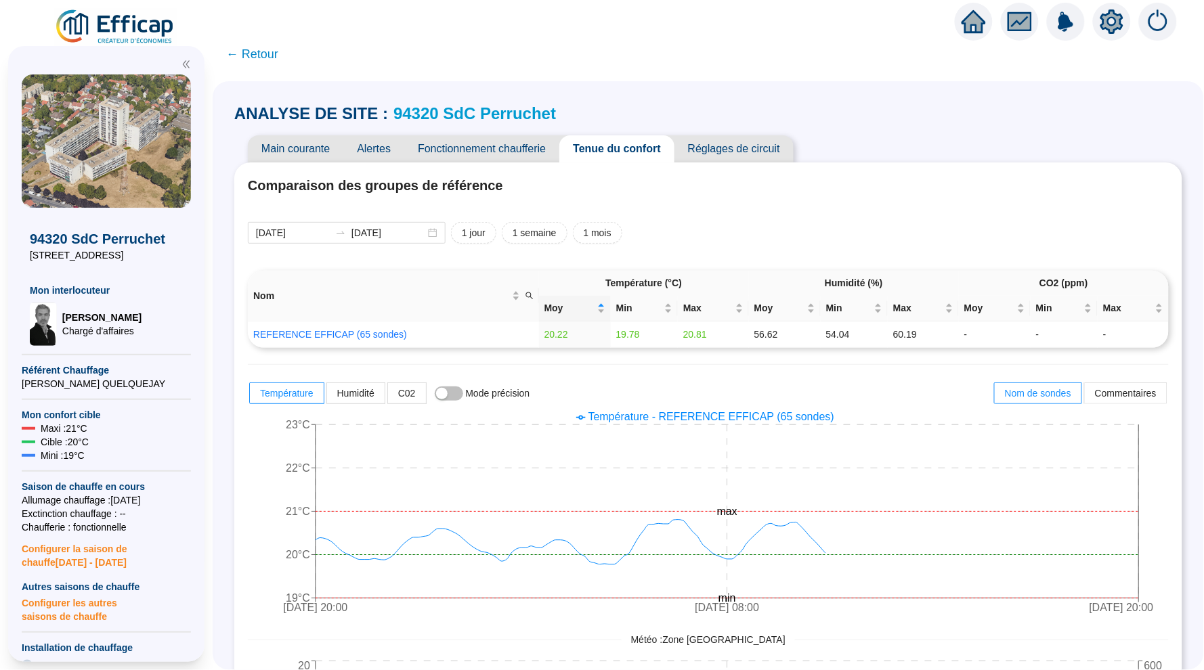
click at [446, 116] on link "94320 SdC Perruchet" at bounding box center [474, 113] width 163 height 18
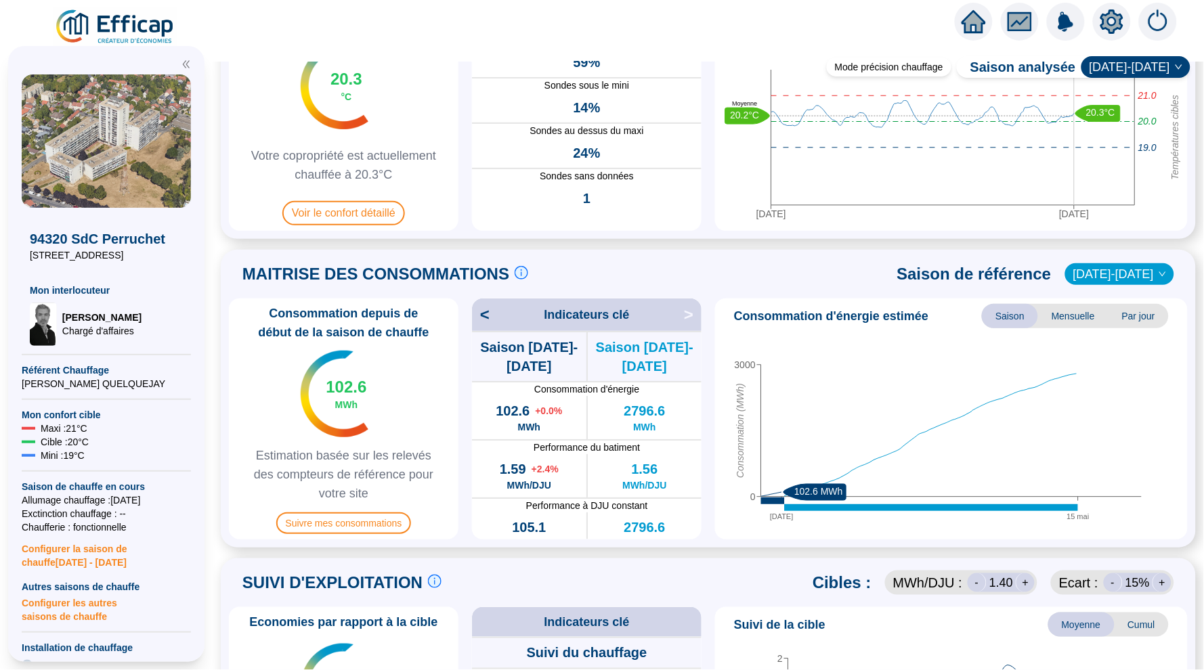
scroll to position [120, 0]
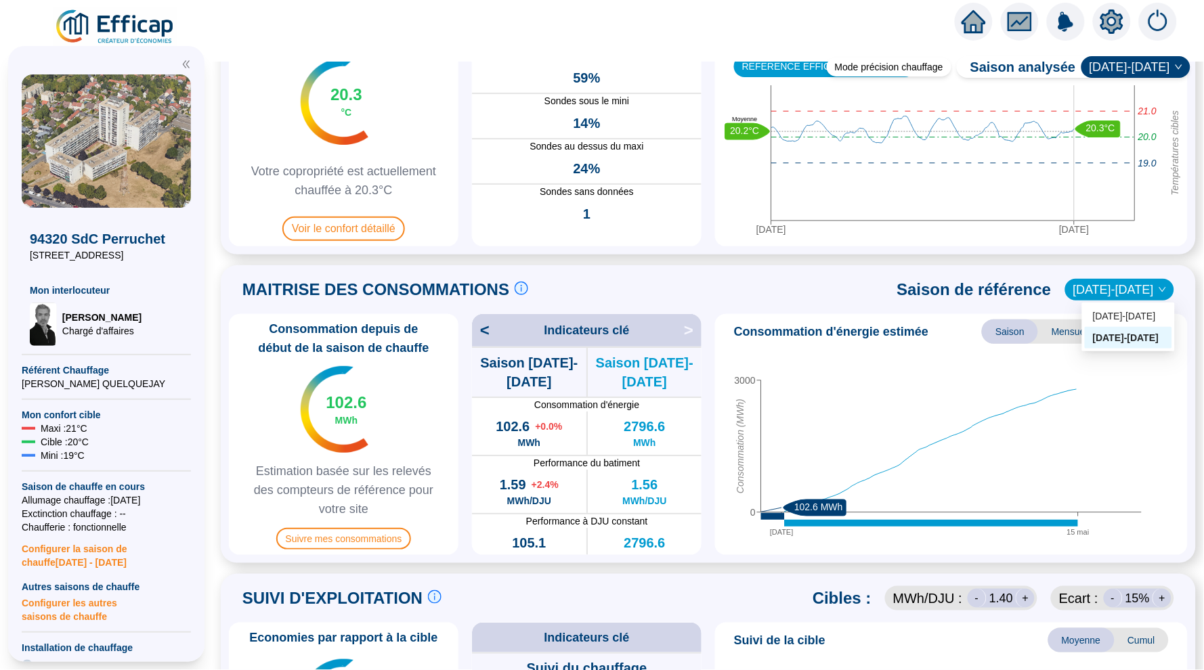
click at [1134, 285] on span "[DATE]-[DATE]" at bounding box center [1119, 290] width 93 height 20
click at [1120, 312] on div "2024-2025" at bounding box center [1128, 316] width 71 height 14
click at [1139, 288] on span "2024-2025" at bounding box center [1119, 290] width 93 height 20
click at [1110, 345] on div "[DATE]-[DATE]" at bounding box center [1128, 338] width 87 height 22
click at [866, 64] on div "Mode précision chauffage" at bounding box center [889, 67] width 125 height 19
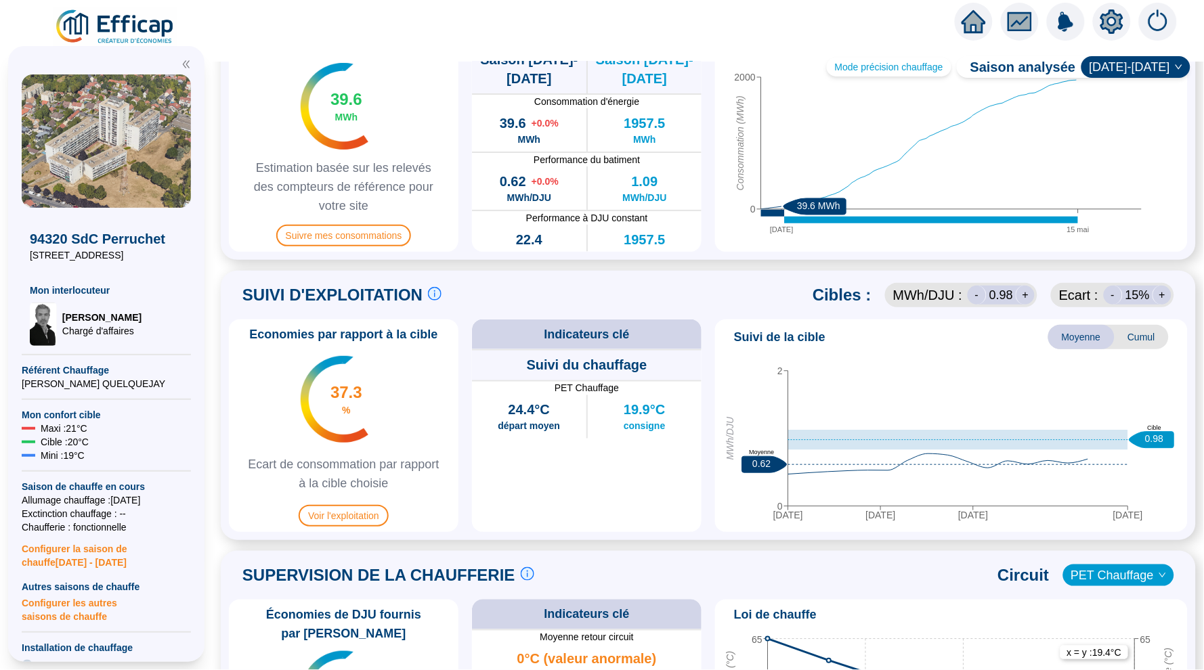
scroll to position [894, 0]
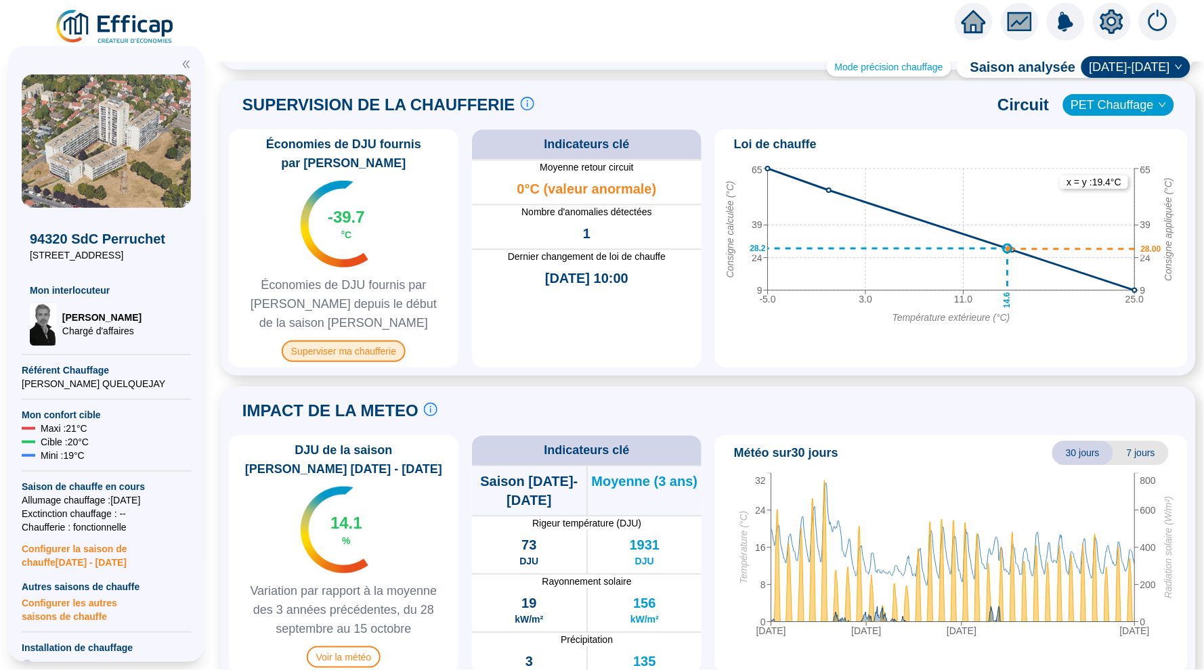
click at [378, 357] on span "Superviser ma chaufferie" at bounding box center [344, 352] width 124 height 22
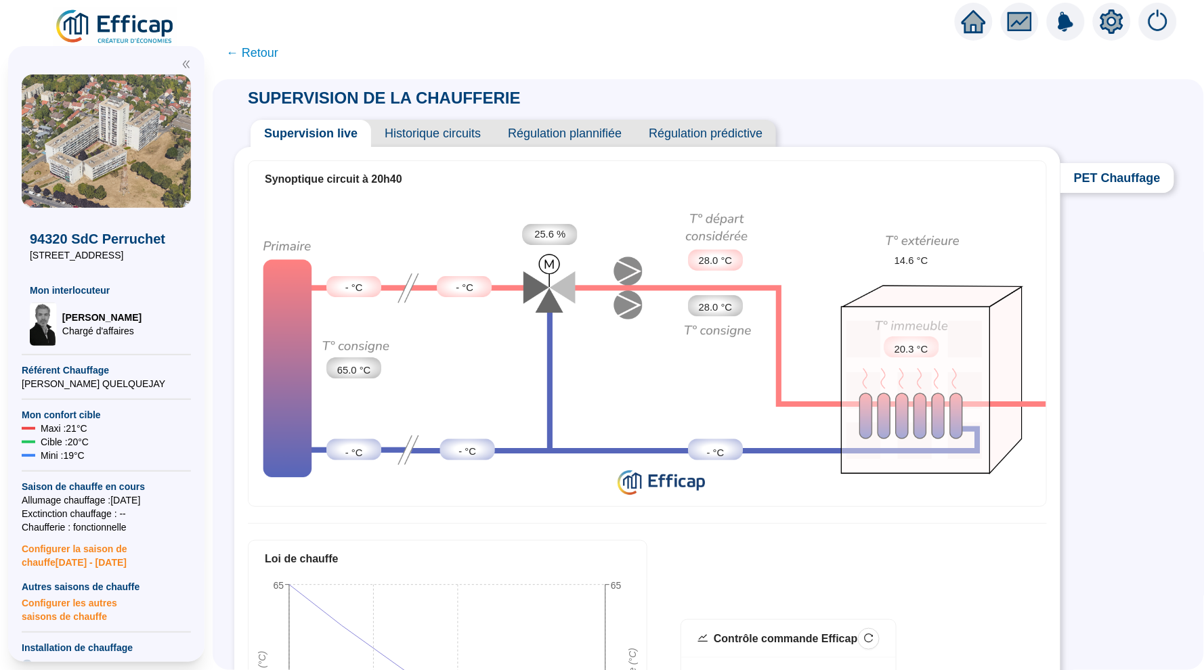
click at [421, 133] on span "Historique circuits" at bounding box center [432, 133] width 123 height 27
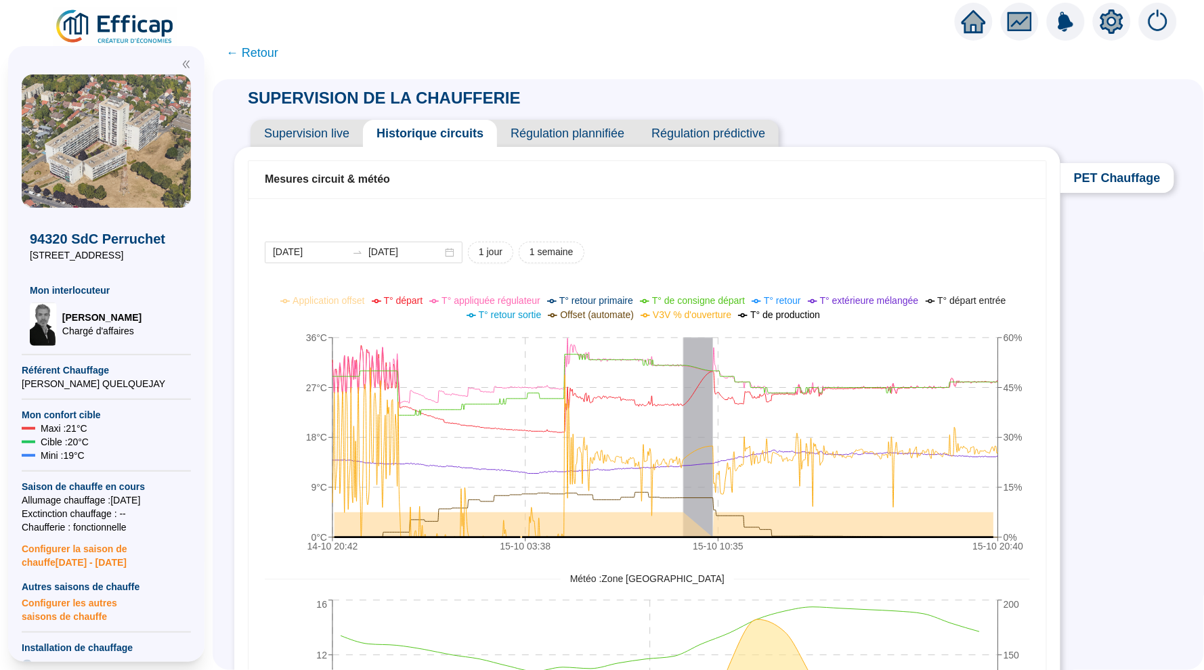
click at [244, 51] on span "← Retour" at bounding box center [252, 52] width 52 height 19
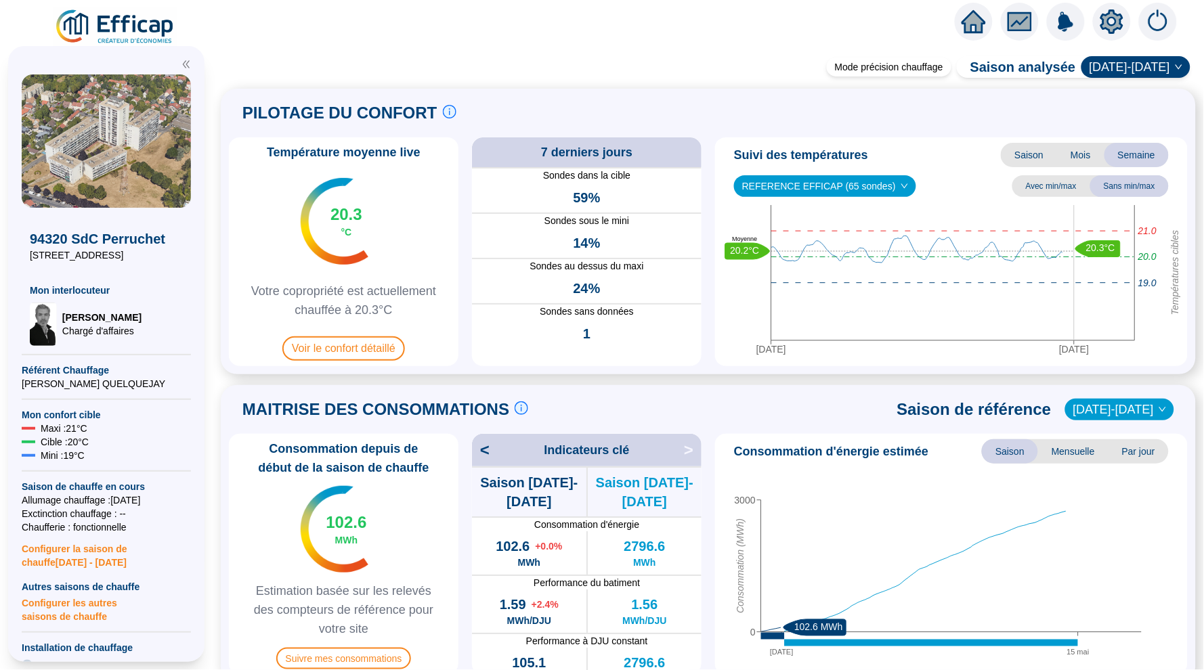
click at [977, 22] on icon "home" at bounding box center [974, 21] width 24 height 19
